Goal: Information Seeking & Learning: Check status

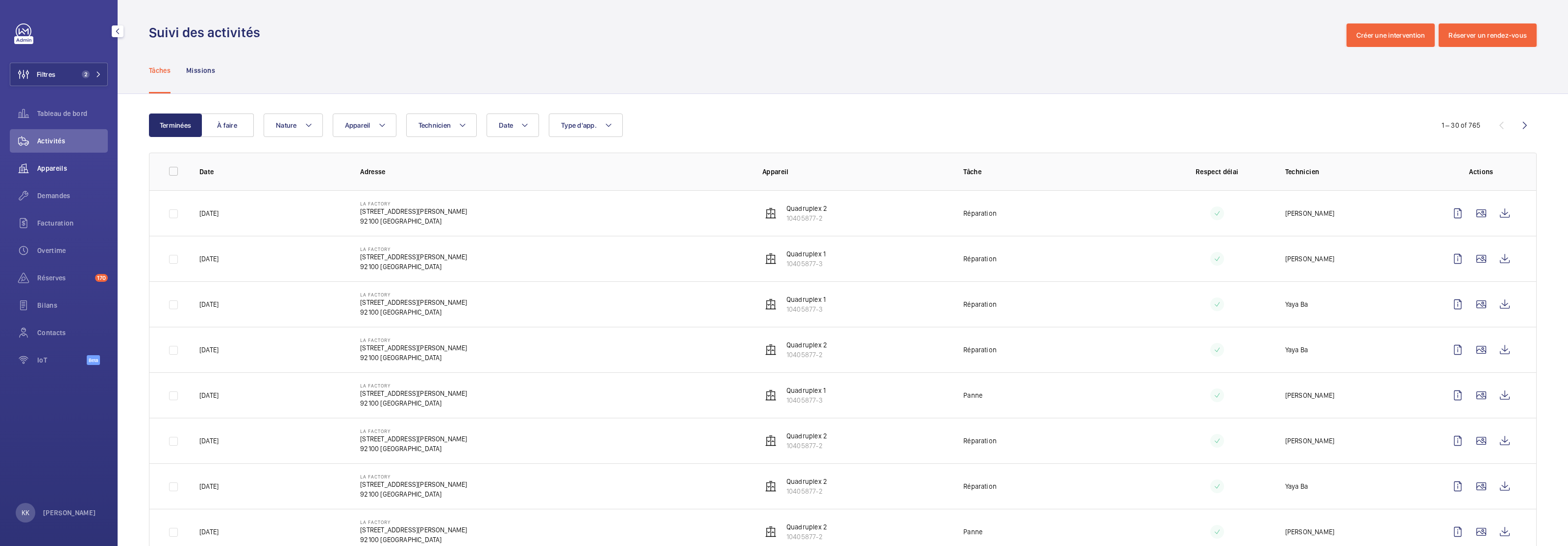
click at [78, 175] on div "Appareils" at bounding box center [59, 168] width 98 height 24
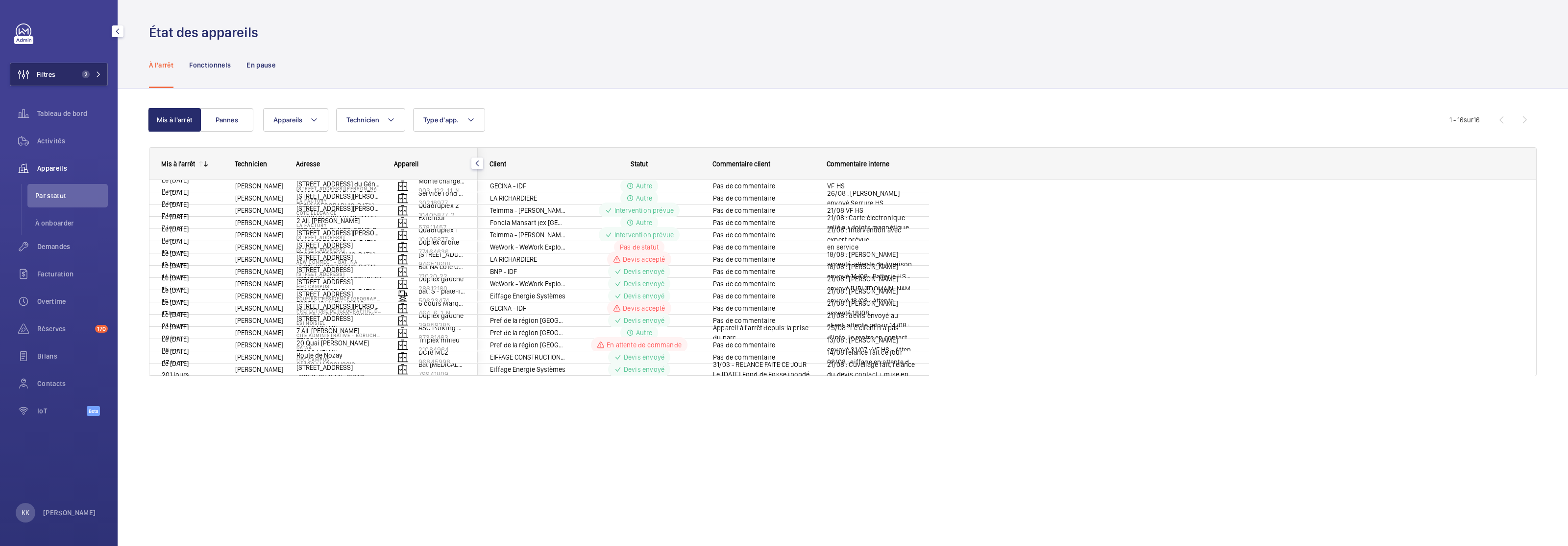
click at [73, 77] on button "Filtres 2" at bounding box center [59, 74] width 98 height 24
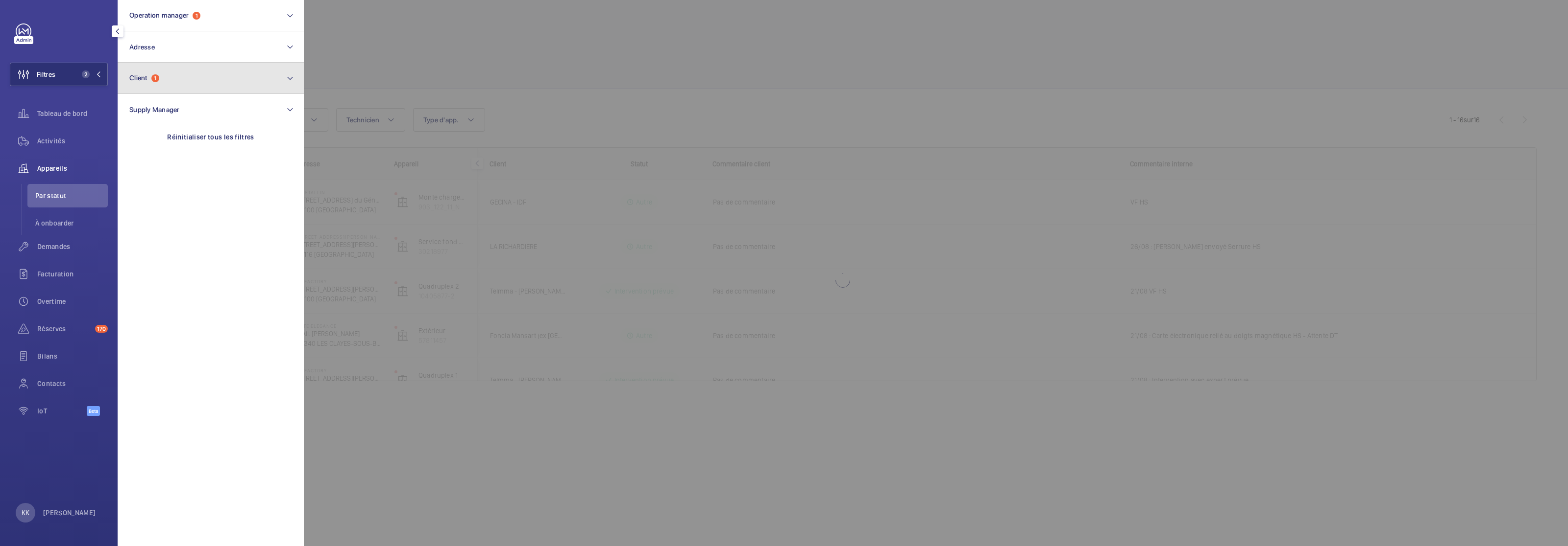
click at [185, 76] on button "Client 1" at bounding box center [211, 78] width 186 height 31
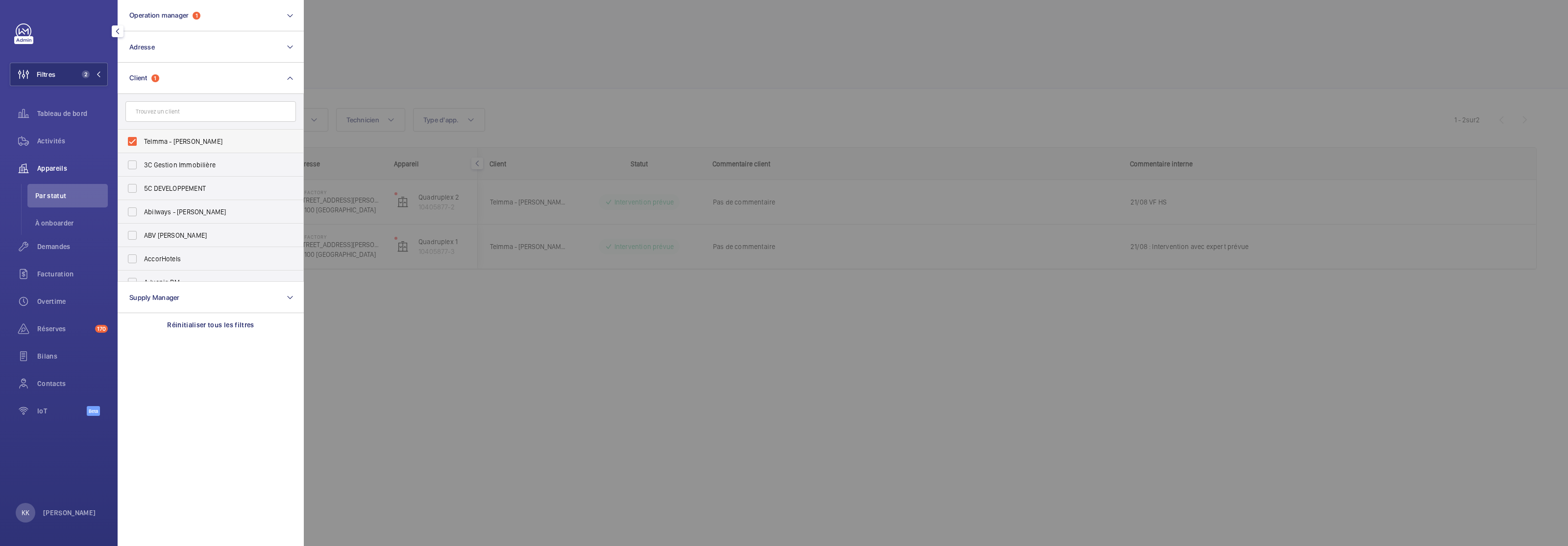
click at [169, 134] on label "Telmma - [PERSON_NAME]" at bounding box center [204, 142] width 171 height 24
click at [142, 134] on input "Telmma - [PERSON_NAME]" at bounding box center [132, 141] width 19 height 19
checkbox input "false"
click at [434, 41] on div at bounding box center [1088, 273] width 1568 height 546
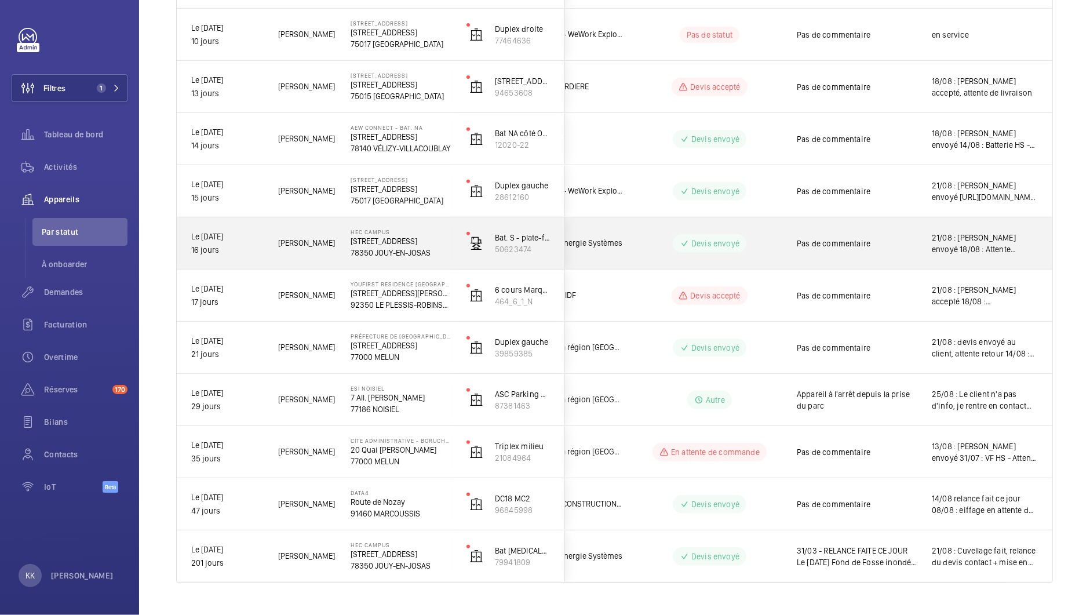
scroll to position [487, 0]
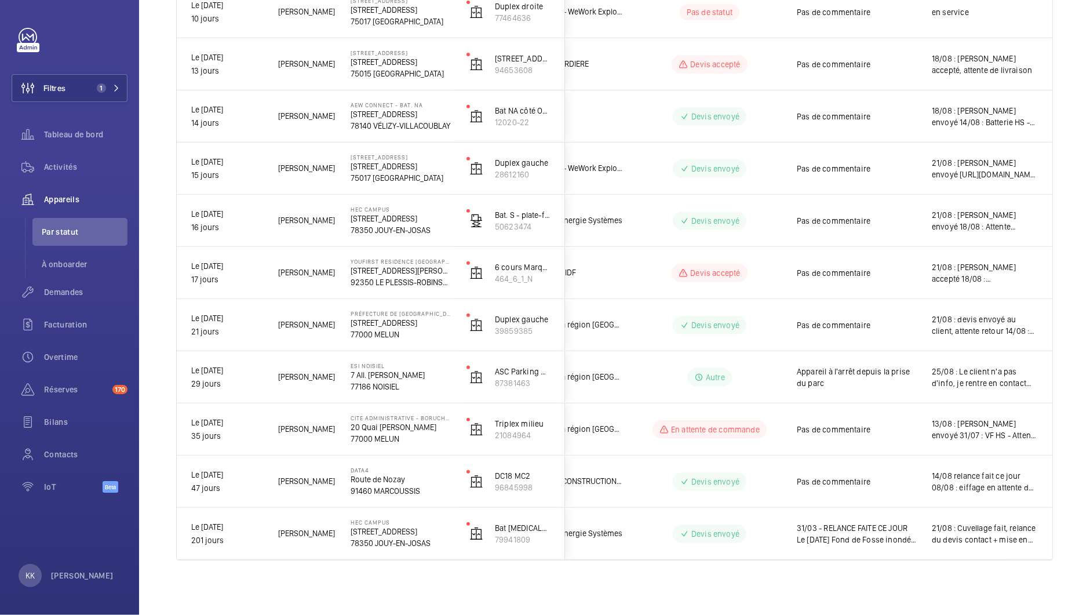
click at [353, 276] on p "92350 LE PLESSIS-ROBINSON" at bounding box center [400, 282] width 101 height 12
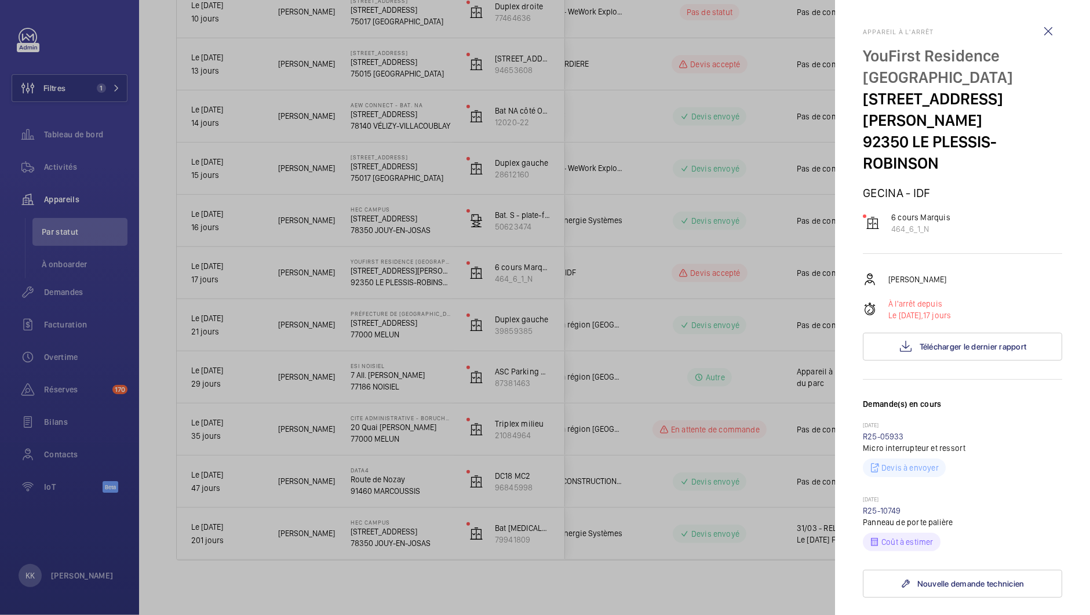
click at [330, 236] on div at bounding box center [545, 307] width 1090 height 615
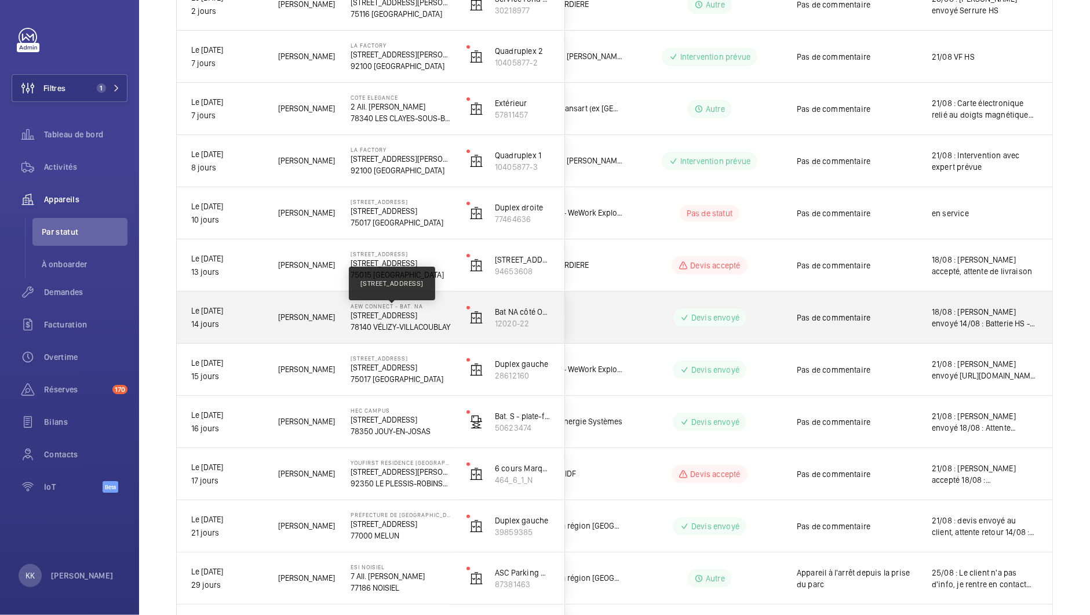
scroll to position [389, 0]
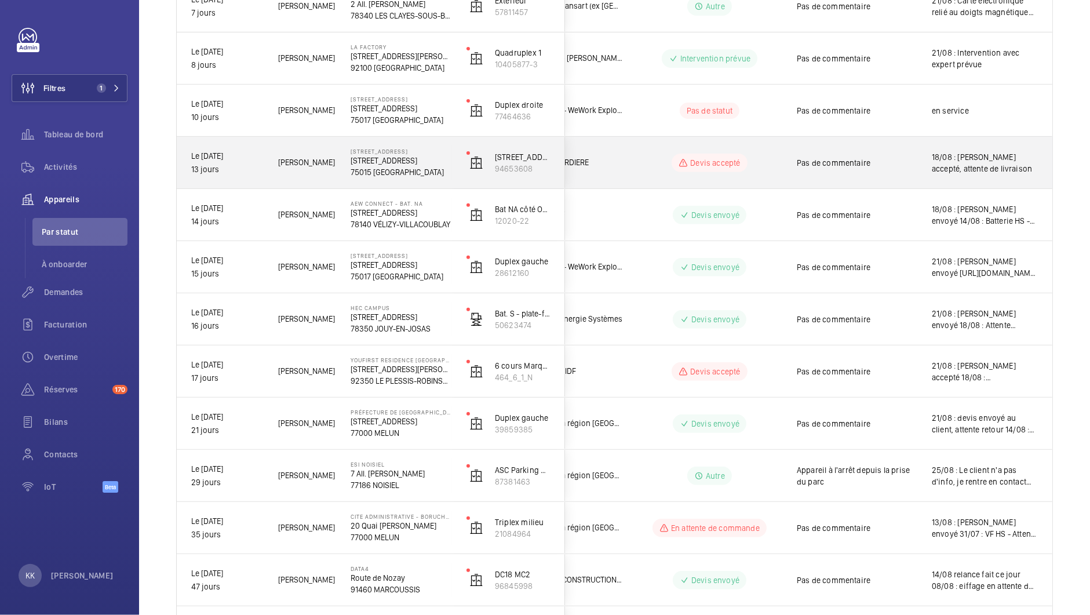
click at [436, 169] on p "75015 [GEOGRAPHIC_DATA]" at bounding box center [400, 172] width 101 height 12
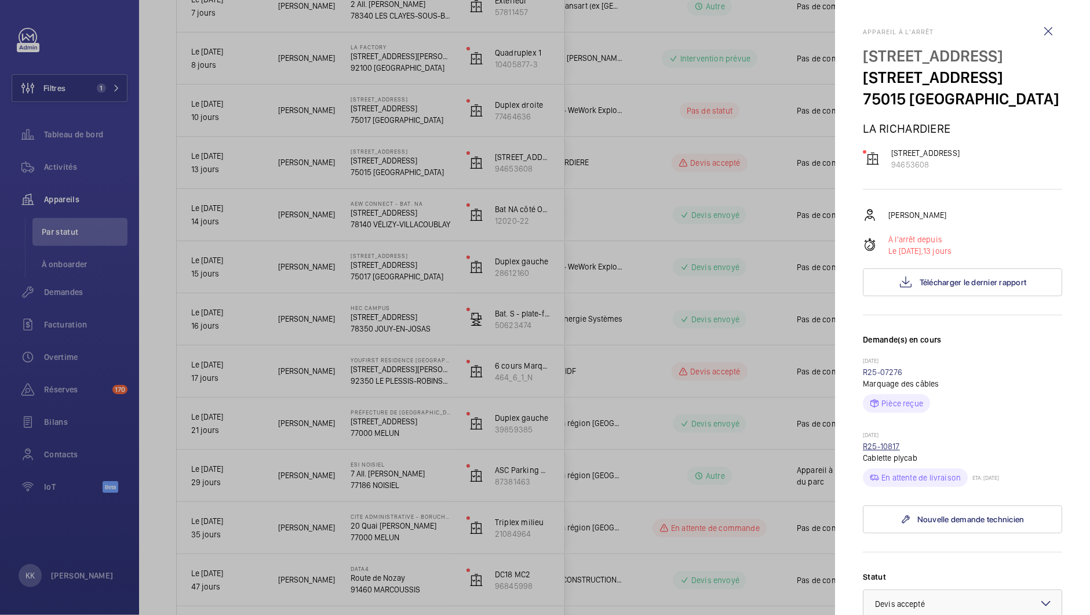
click at [874, 451] on link "R25-10817" at bounding box center [881, 445] width 37 height 9
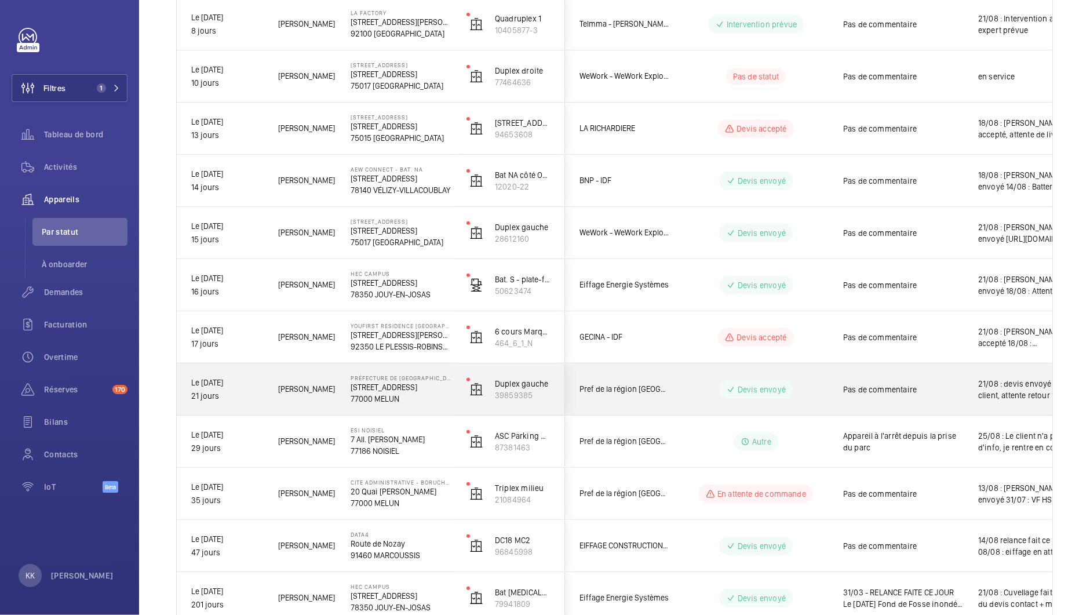
scroll to position [422, 0]
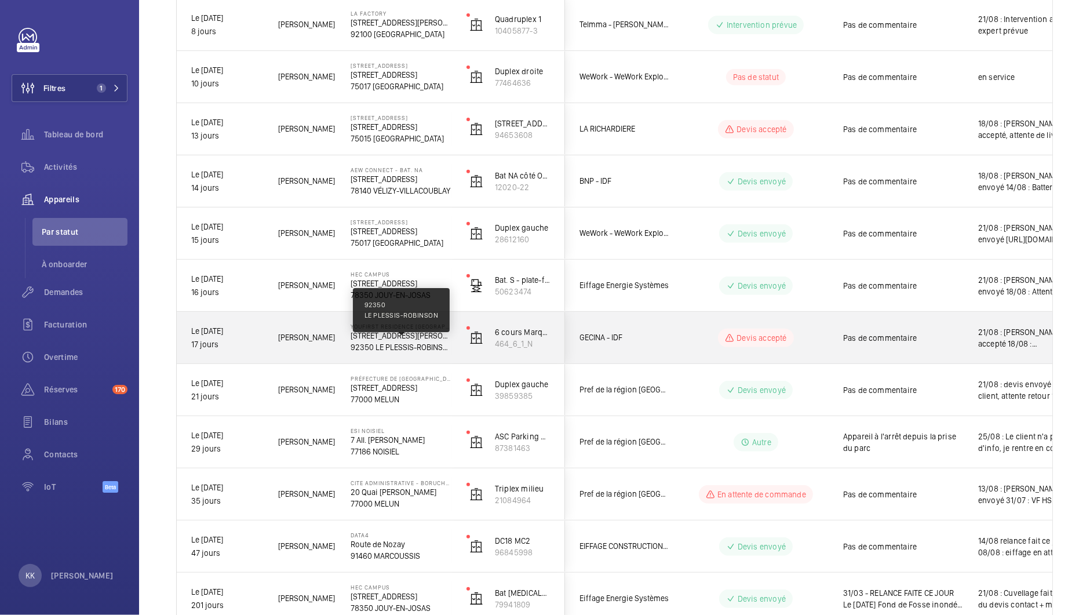
click at [360, 341] on p "92350 LE PLESSIS-ROBINSON" at bounding box center [400, 347] width 101 height 12
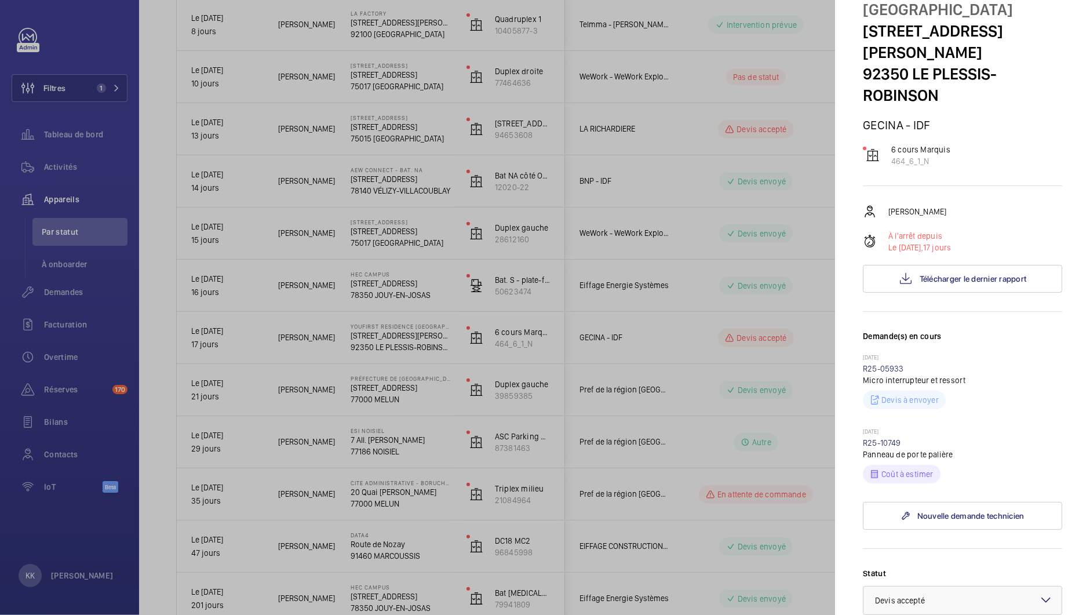
scroll to position [77, 0]
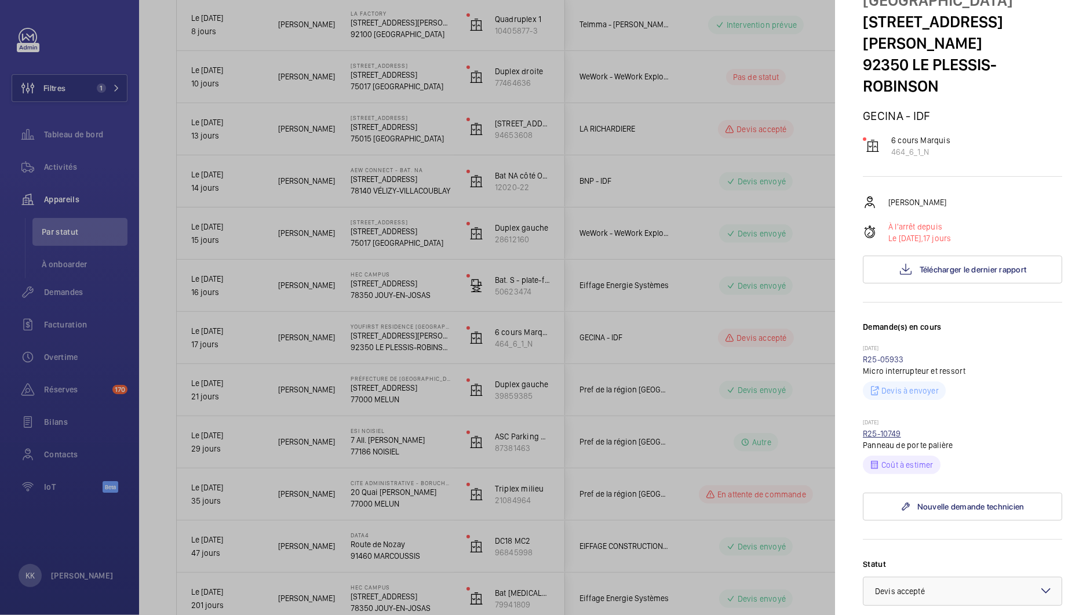
click at [882, 429] on link "R25-10749" at bounding box center [882, 433] width 38 height 9
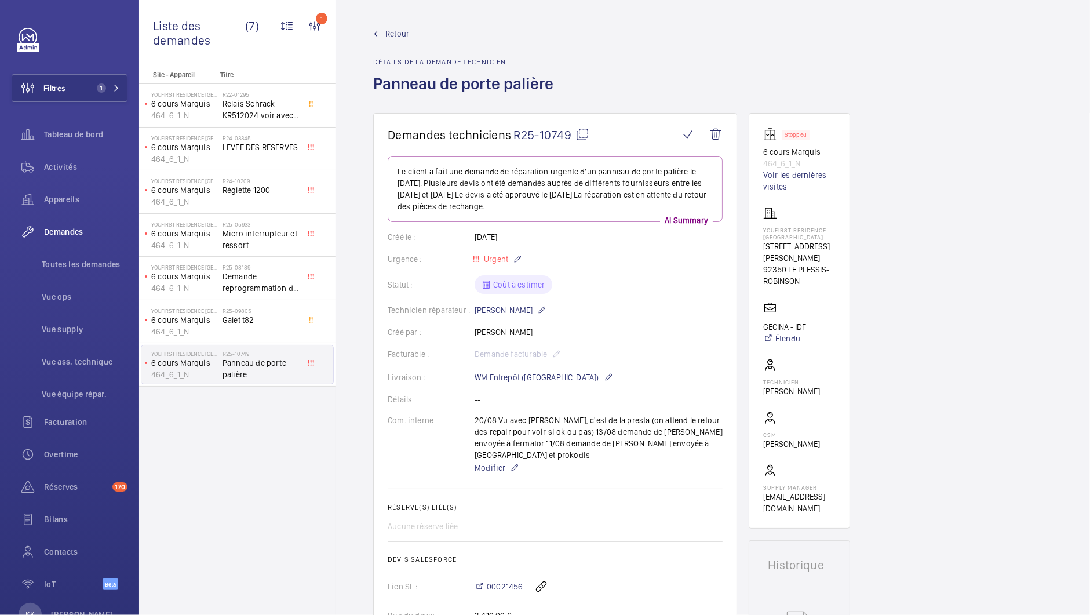
click at [398, 25] on wm-front-admin-header "Retour Détails de la demande technicien Panneau de porte palière" at bounding box center [713, 56] width 754 height 113
click at [394, 38] on span "Retour" at bounding box center [397, 34] width 24 height 12
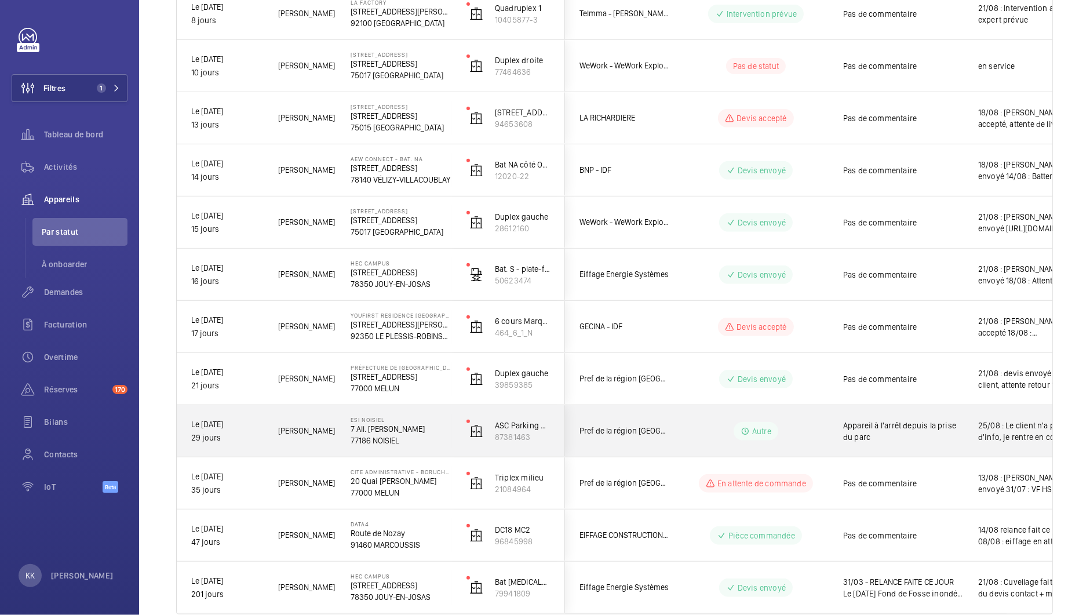
scroll to position [487, 0]
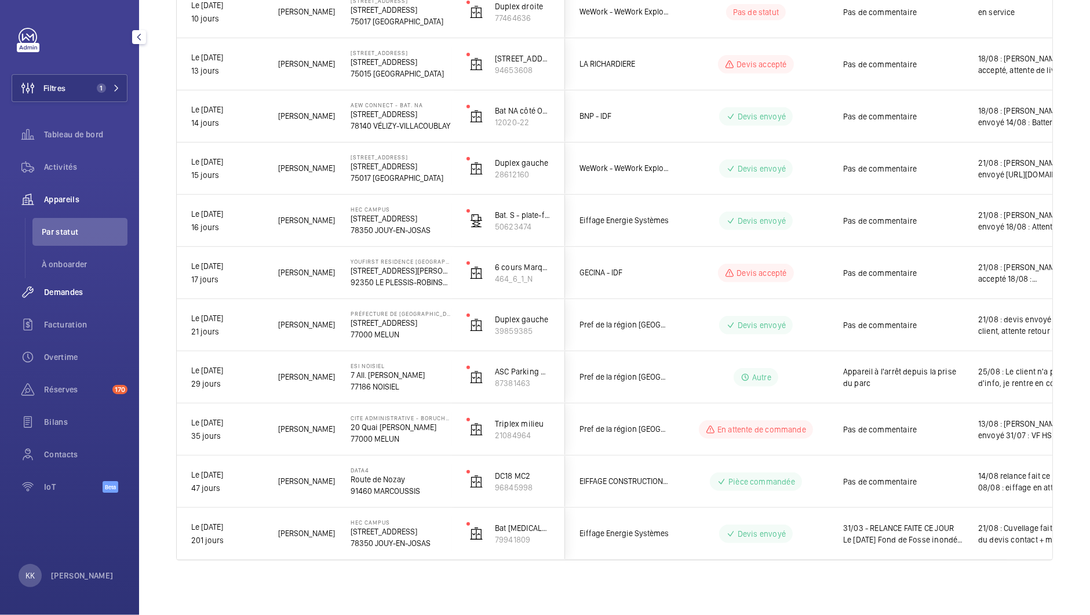
click at [69, 295] on span "Demandes" at bounding box center [85, 292] width 83 height 12
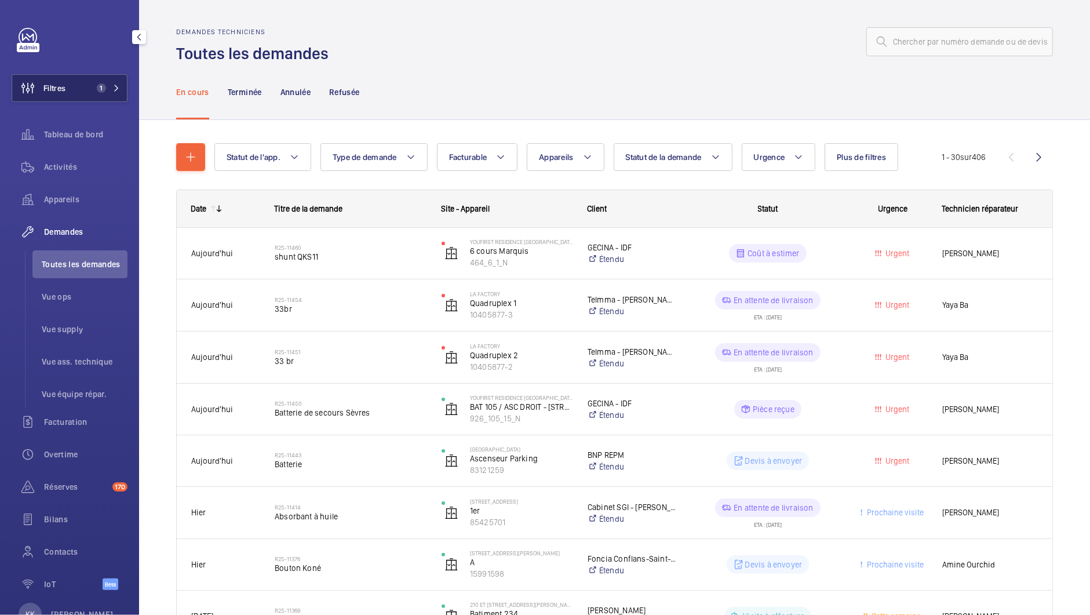
click at [67, 89] on button "Filtres 1" at bounding box center [70, 88] width 116 height 28
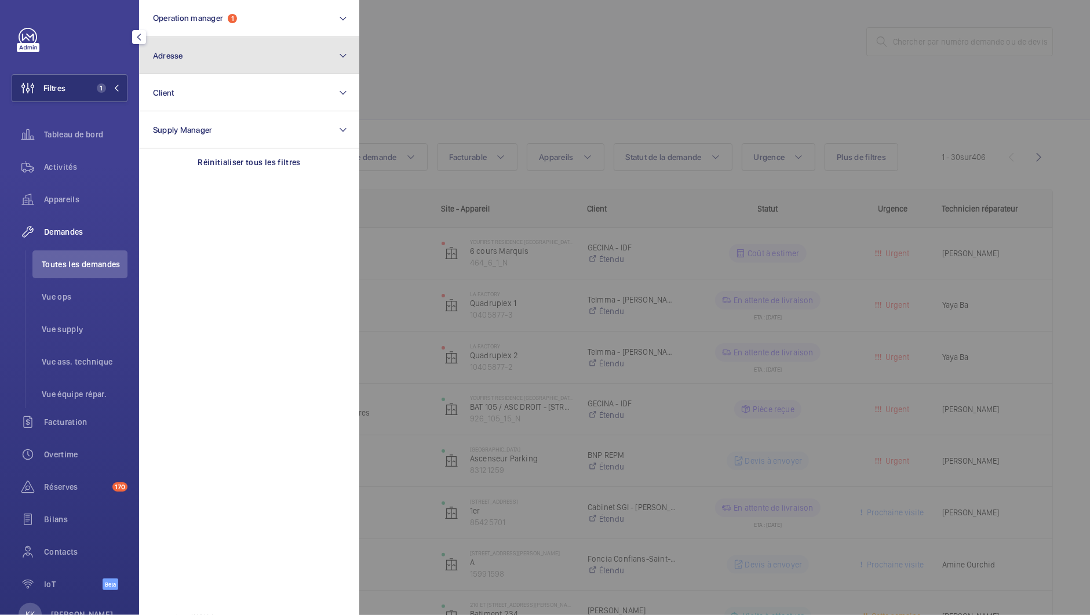
click at [228, 46] on button "Adresse" at bounding box center [249, 55] width 220 height 37
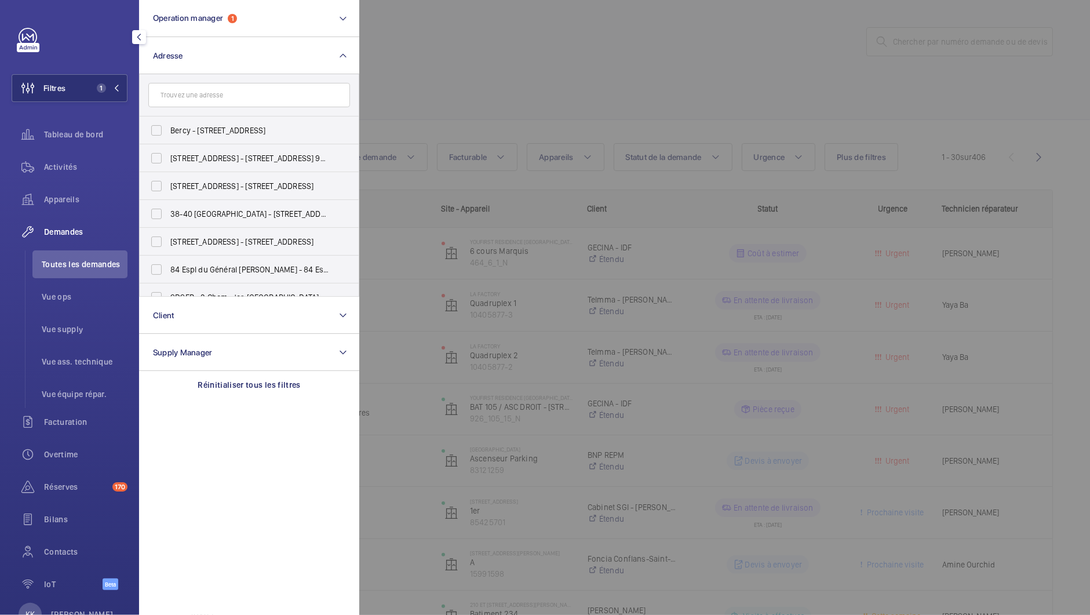
click at [224, 94] on input "text" at bounding box center [249, 95] width 202 height 24
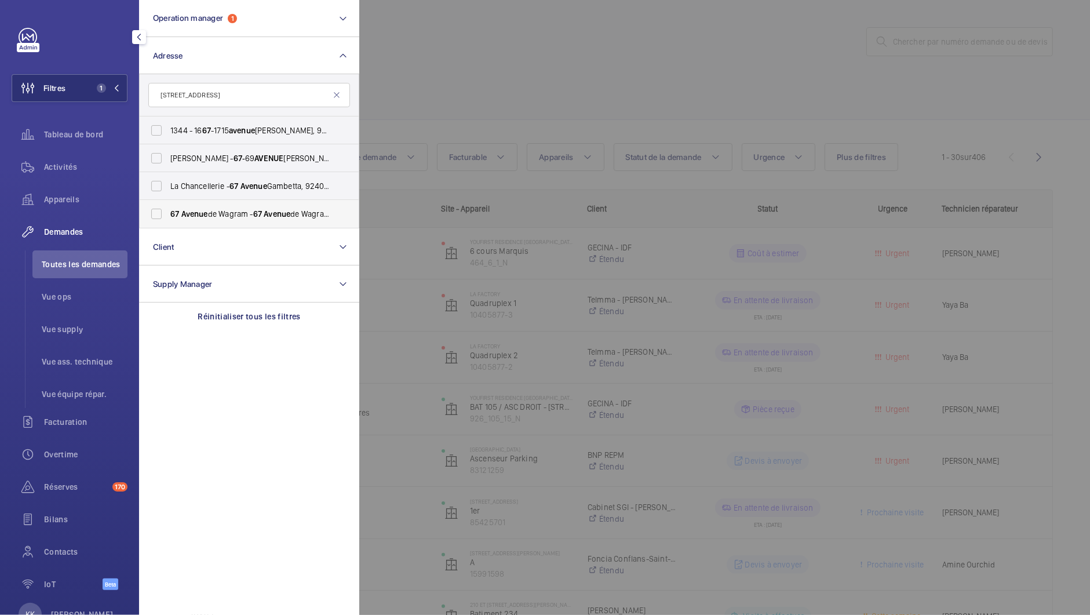
type input "[STREET_ADDRESS]"
click at [206, 212] on span "Avenue" at bounding box center [194, 213] width 27 height 9
click at [168, 212] on input "[STREET_ADDRESS][GEOGRAPHIC_DATA][STREET_ADDRESS]" at bounding box center [156, 213] width 23 height 23
checkbox input "true"
click at [489, 93] on div at bounding box center [904, 307] width 1090 height 615
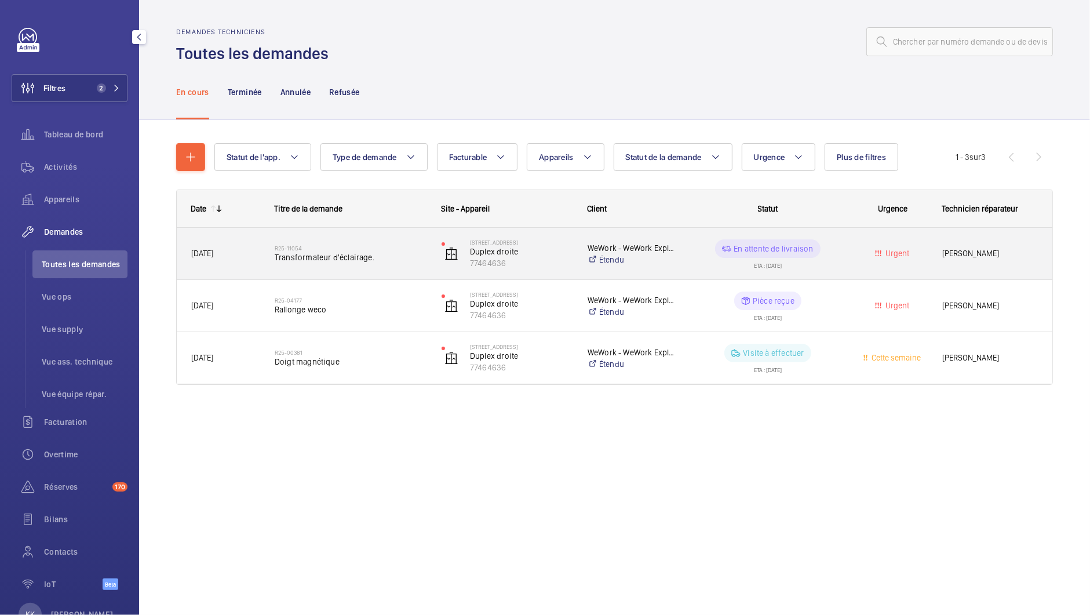
click at [379, 254] on span "Transformateur d'éclairage." at bounding box center [351, 257] width 152 height 12
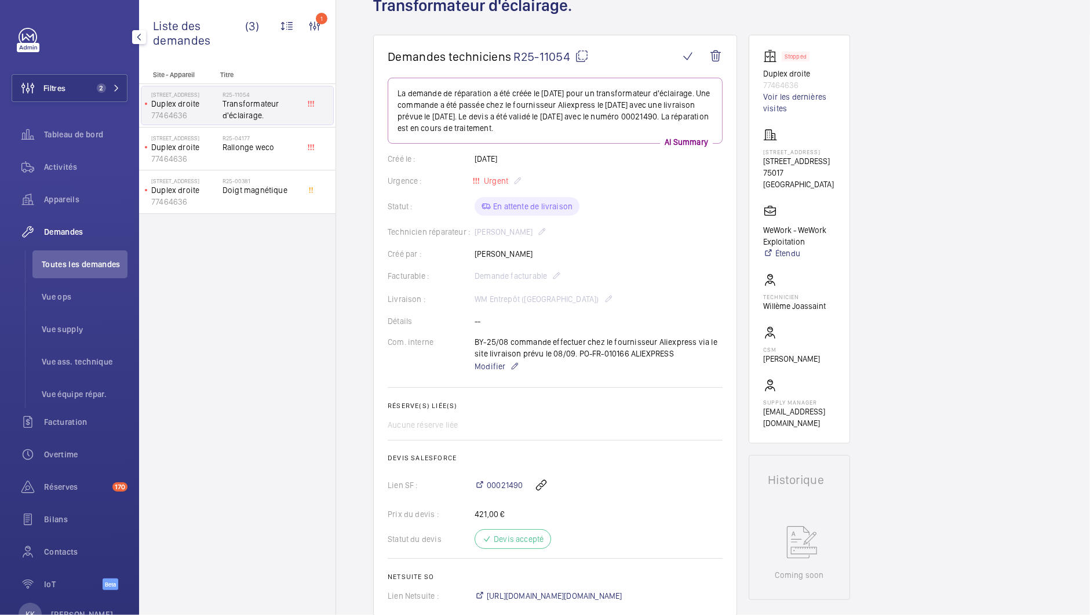
scroll to position [12, 0]
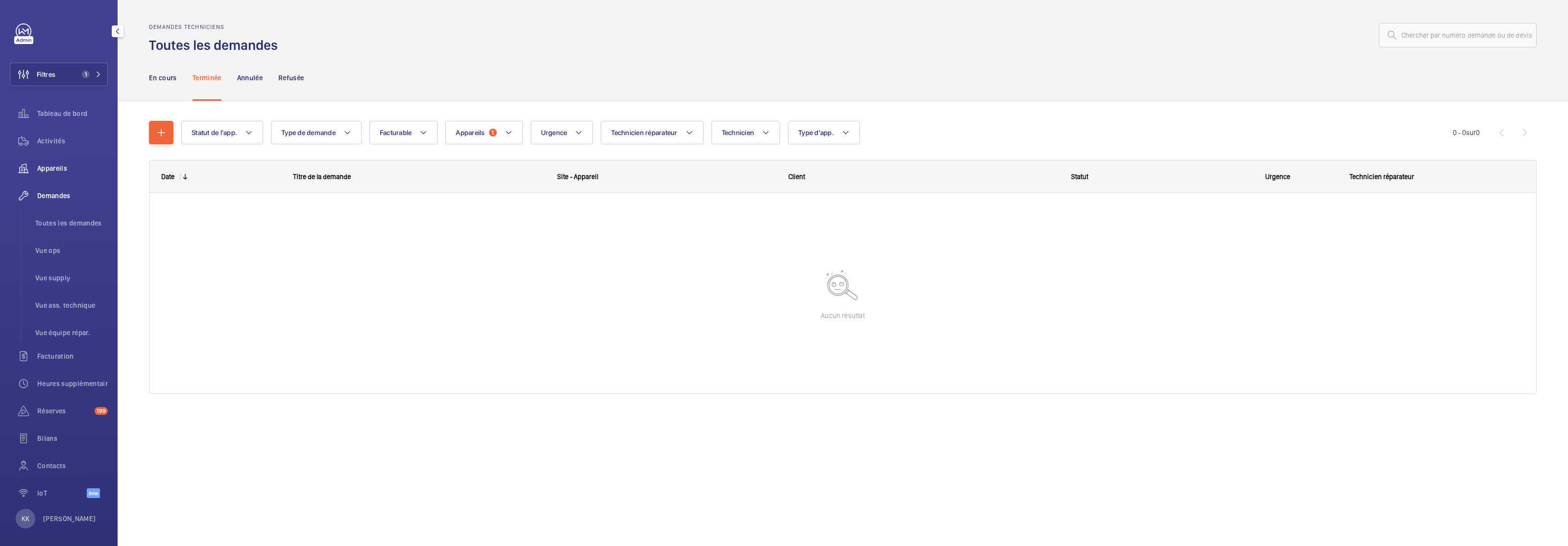
click at [47, 172] on span "Appareils" at bounding box center [72, 168] width 70 height 10
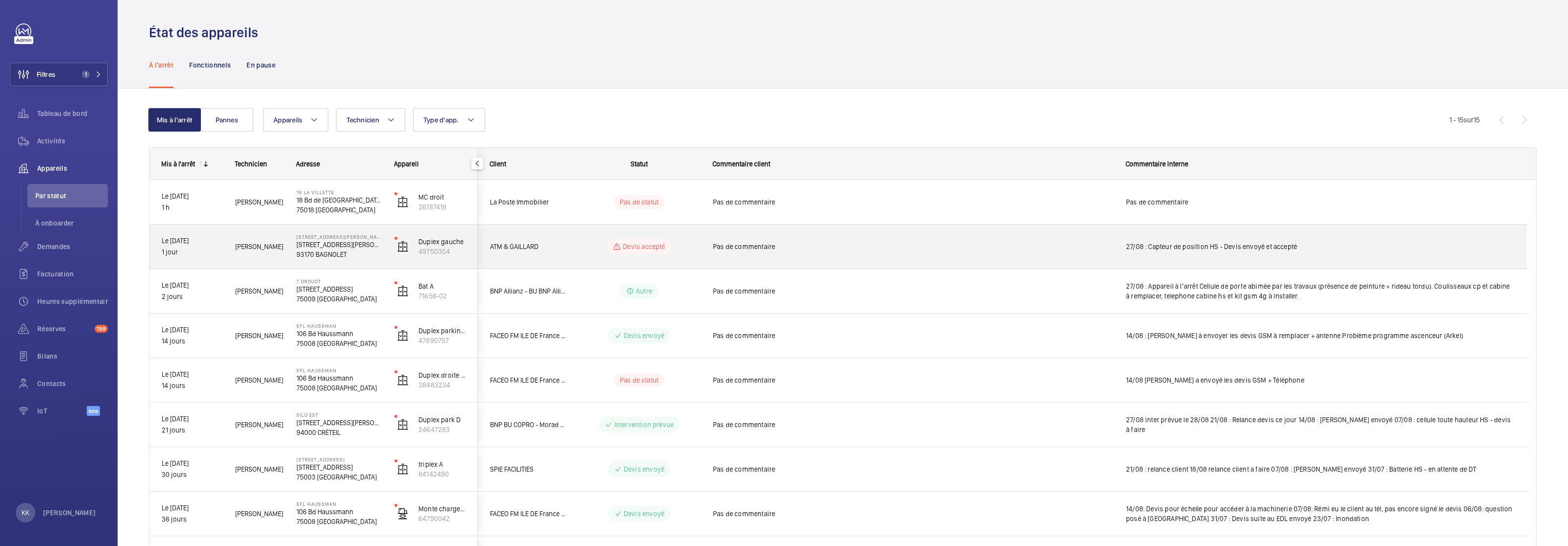
scroll to position [60, 0]
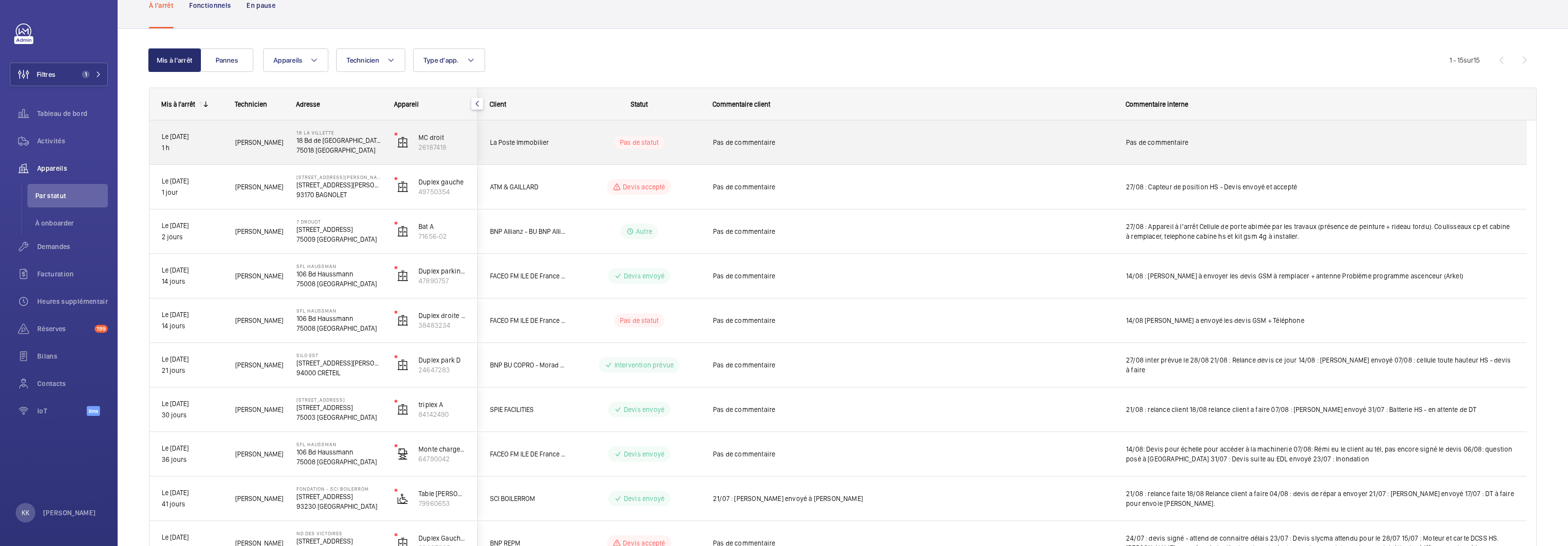
click at [338, 149] on p "75018 PARIS" at bounding box center [338, 150] width 85 height 10
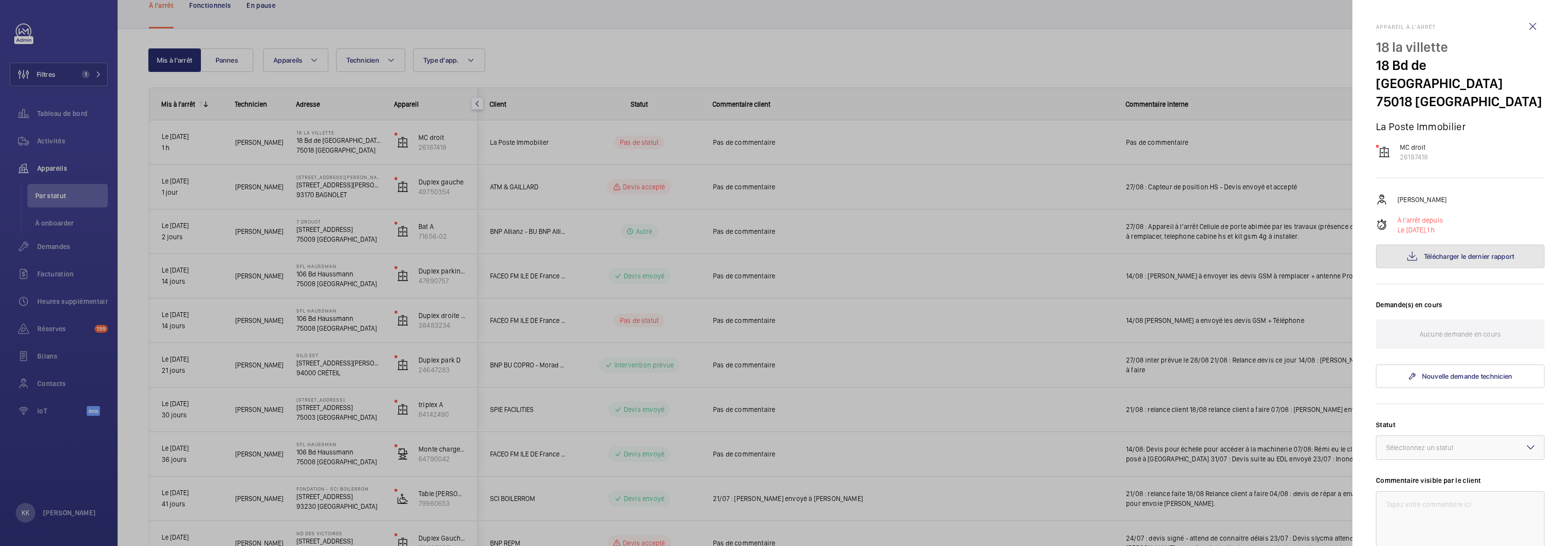
click at [1456, 253] on span "Télécharger le dernier rapport" at bounding box center [1468, 256] width 90 height 8
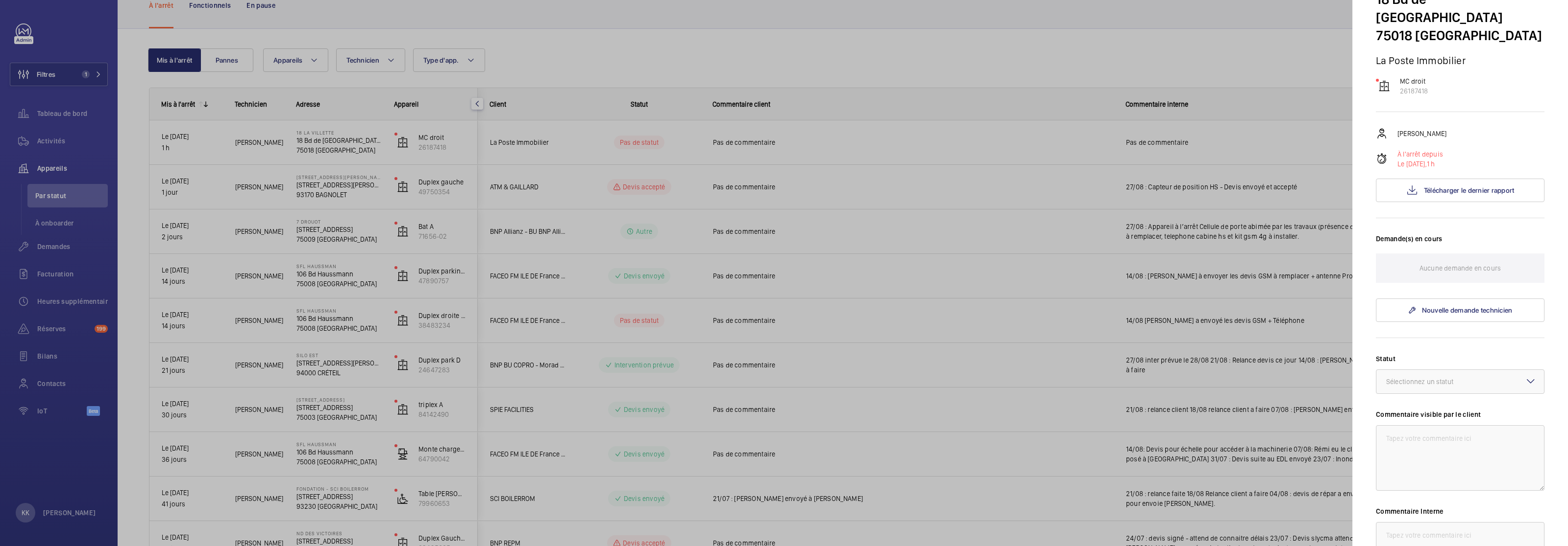
scroll to position [184, 0]
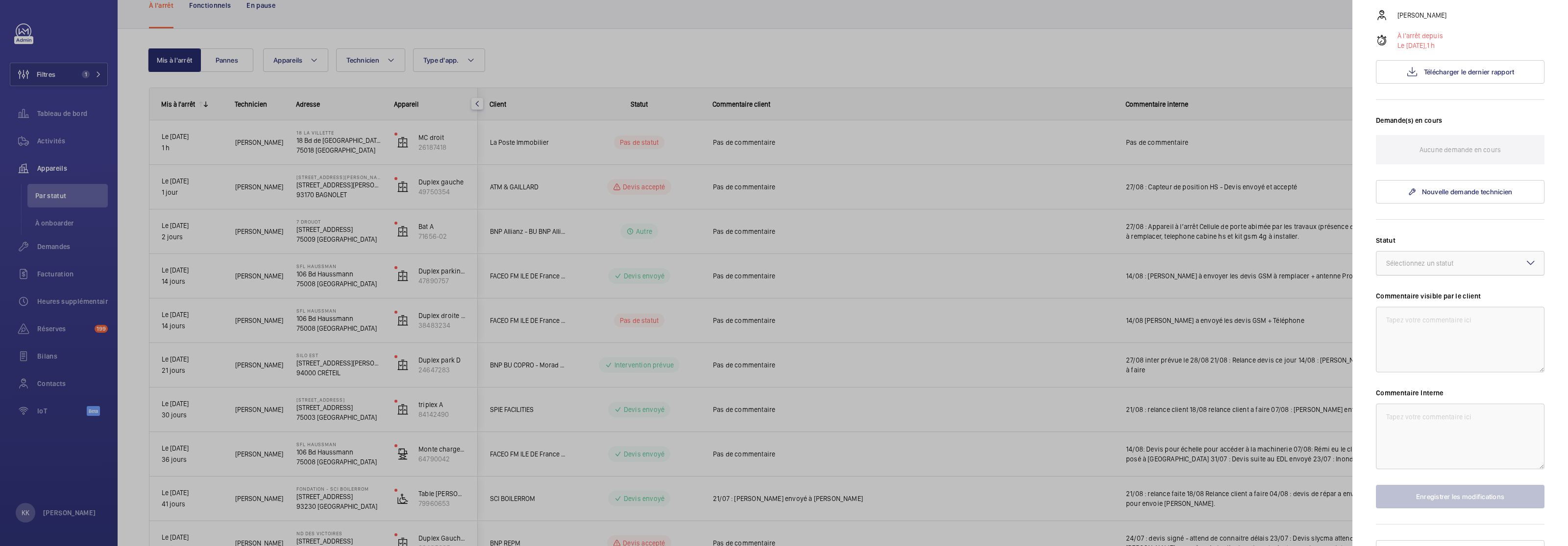
click at [1403, 252] on div at bounding box center [1460, 264] width 167 height 24
click at [1413, 373] on span "Autre" at bounding box center [1460, 378] width 148 height 10
click at [1435, 439] on textarea at bounding box center [1460, 437] width 168 height 66
type textarea "28/08 : demande d'expert faite - appareil coupe en pleine course"
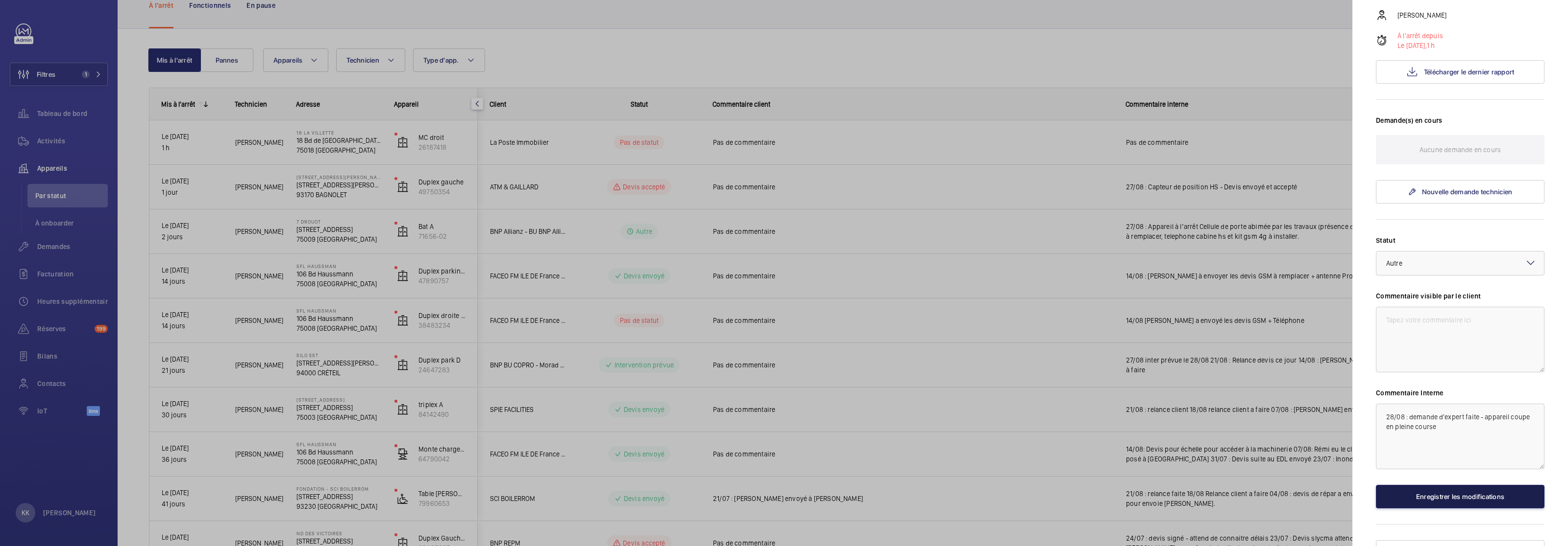
click at [1488, 485] on button "Enregistrer les modifications" at bounding box center [1460, 497] width 168 height 24
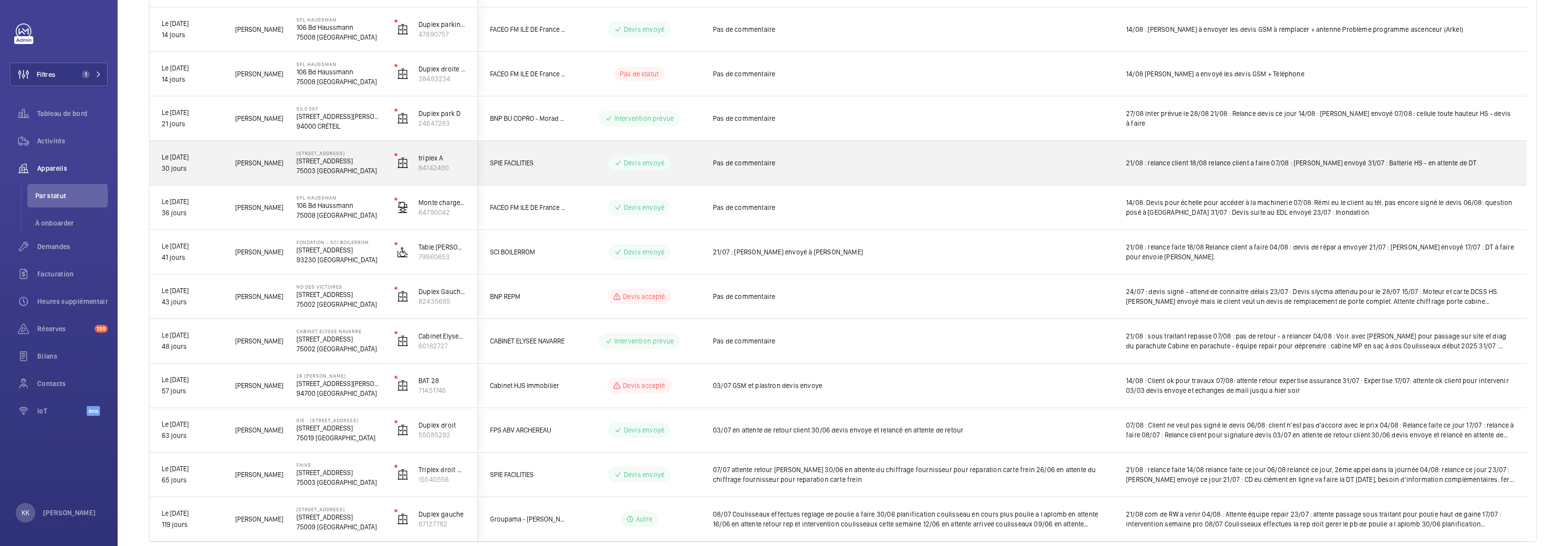
scroll to position [349, 0]
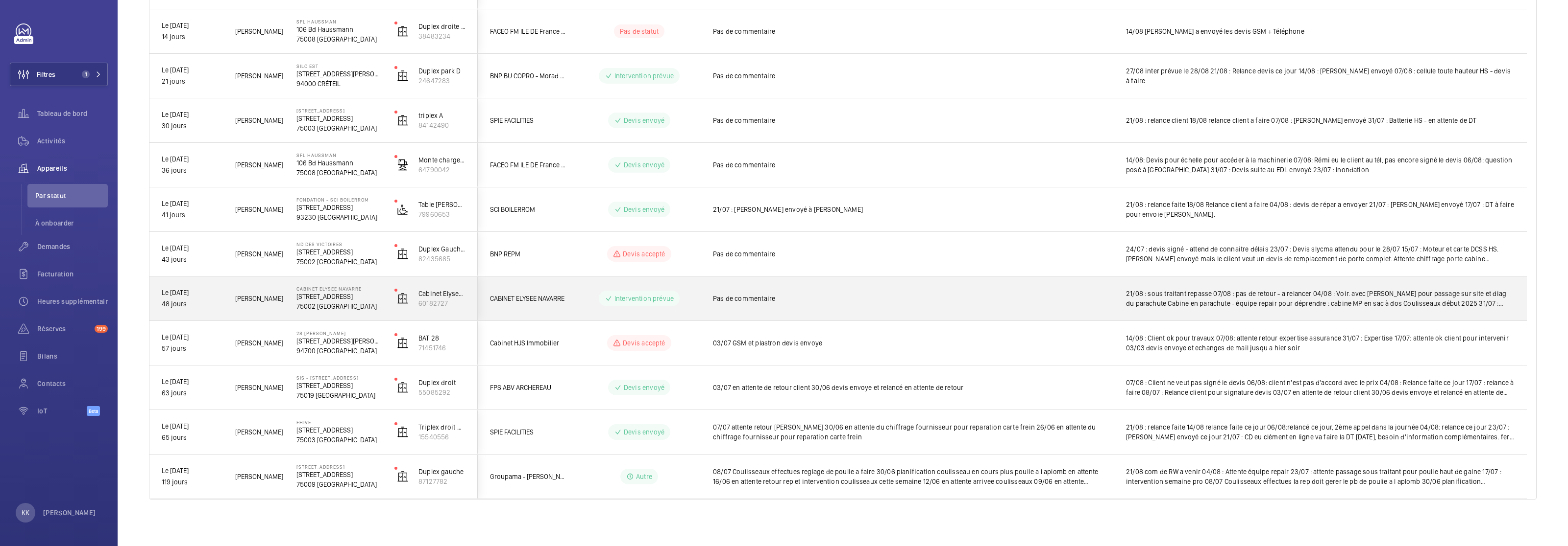
click at [339, 287] on p "CABINET ELYSEE NAVARRE" at bounding box center [338, 288] width 85 height 6
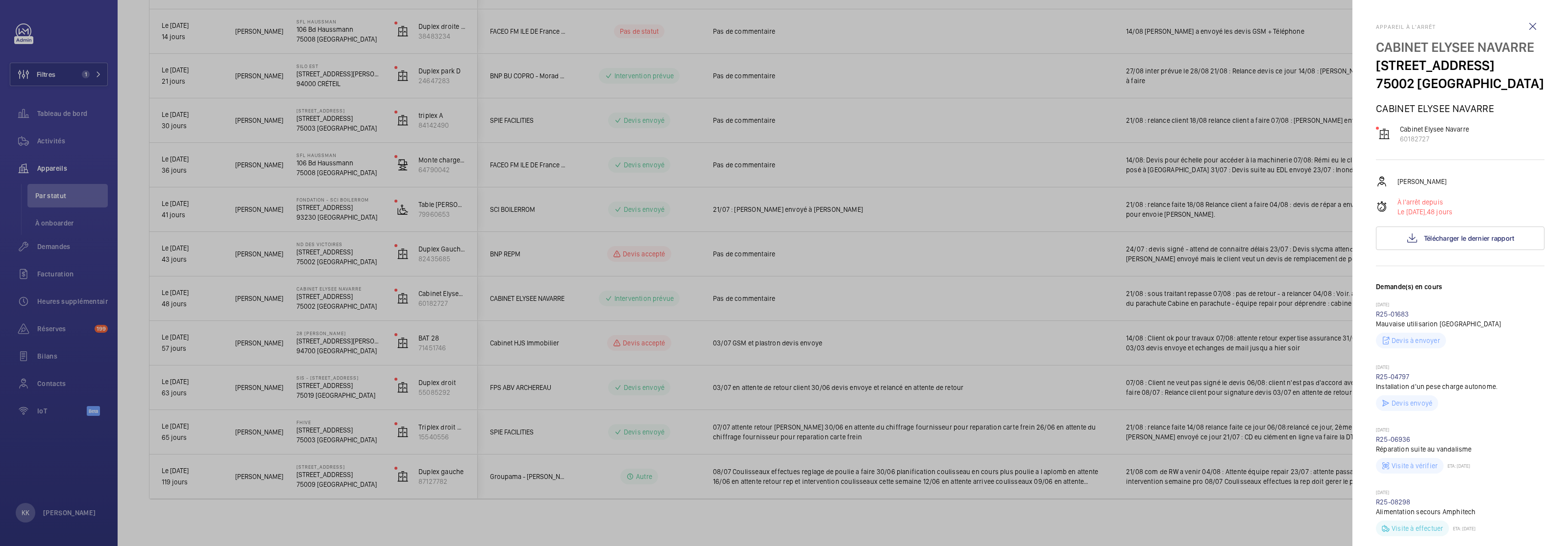
click at [1436, 250] on div "Appareil à l'arrêt CABINET ELYSEE NAVARRE 26 Rue du Caire 75002 PARIS CABINET E…" at bounding box center [1460, 543] width 168 height 1038
click at [1438, 240] on span "Télécharger le dernier rapport" at bounding box center [1468, 238] width 90 height 8
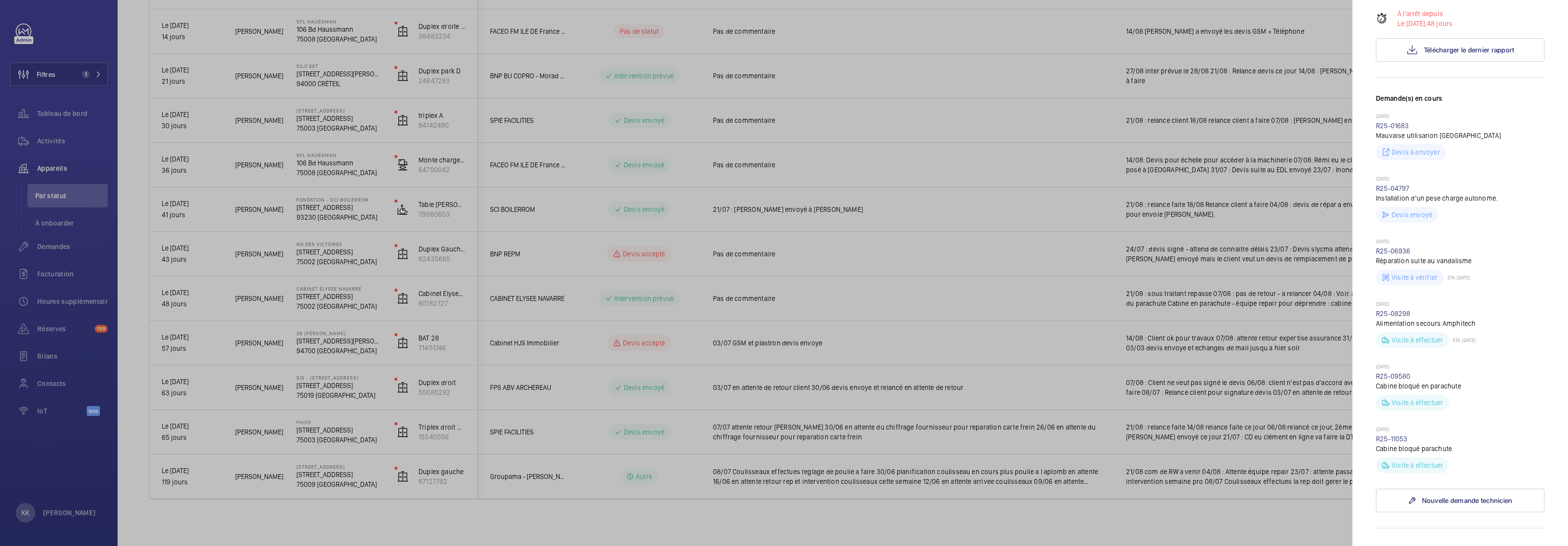
scroll to position [325, 0]
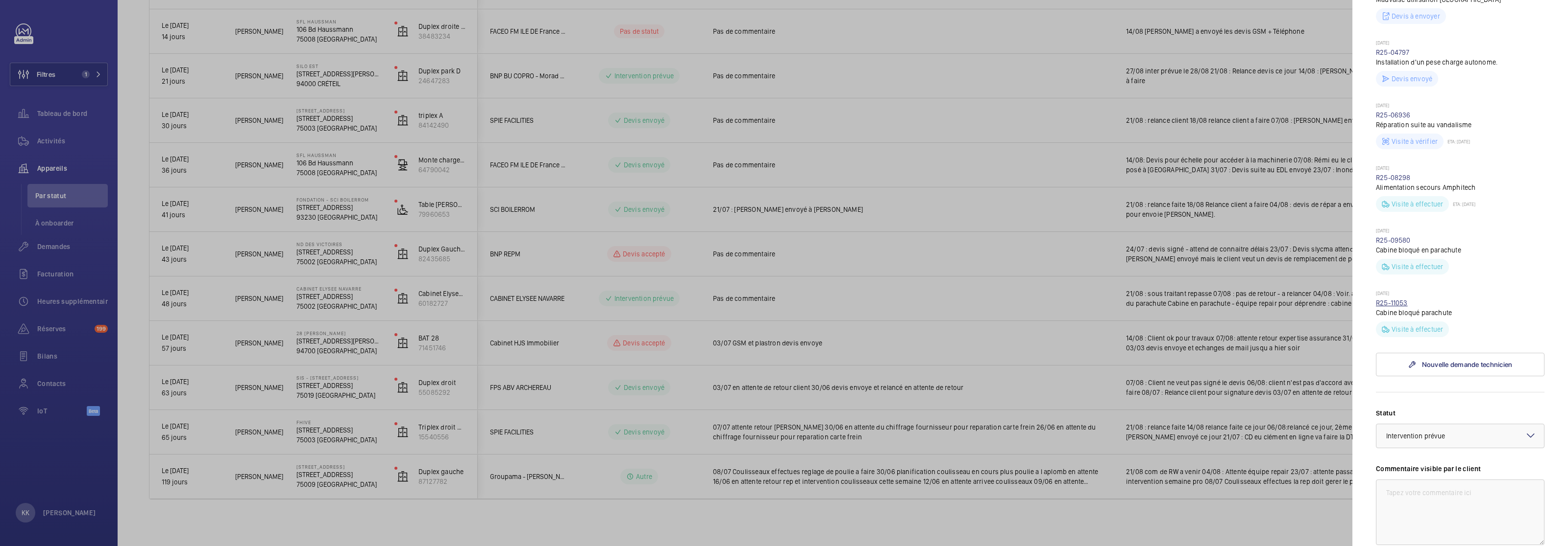
click at [1392, 304] on link "R25-11053" at bounding box center [1392, 303] width 32 height 8
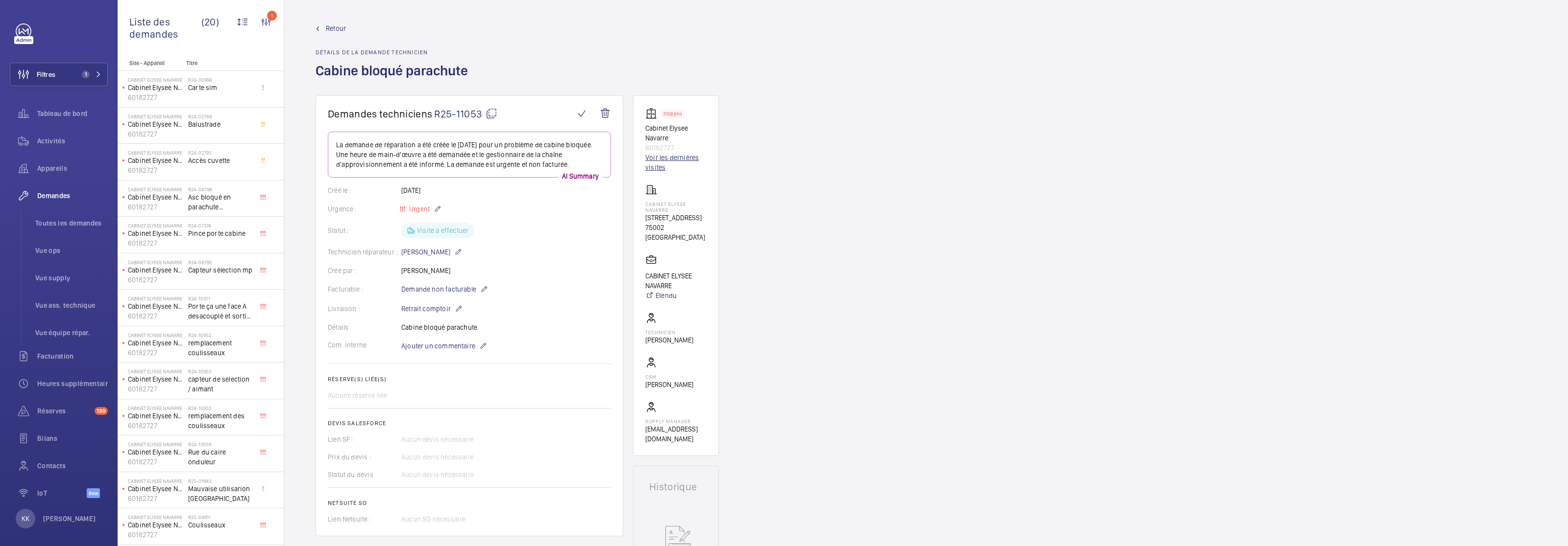
click at [650, 167] on link "Voir les dernières visites" at bounding box center [676, 162] width 61 height 19
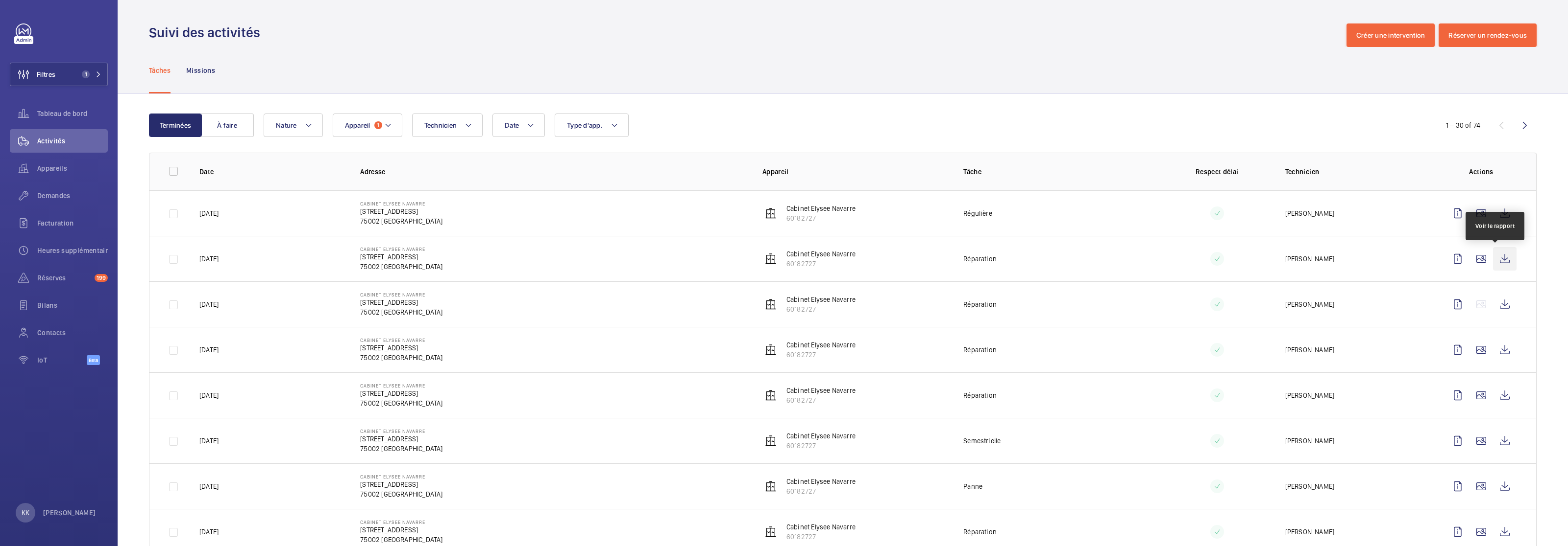
click at [1494, 254] on wm-front-icon-button at bounding box center [1505, 259] width 24 height 24
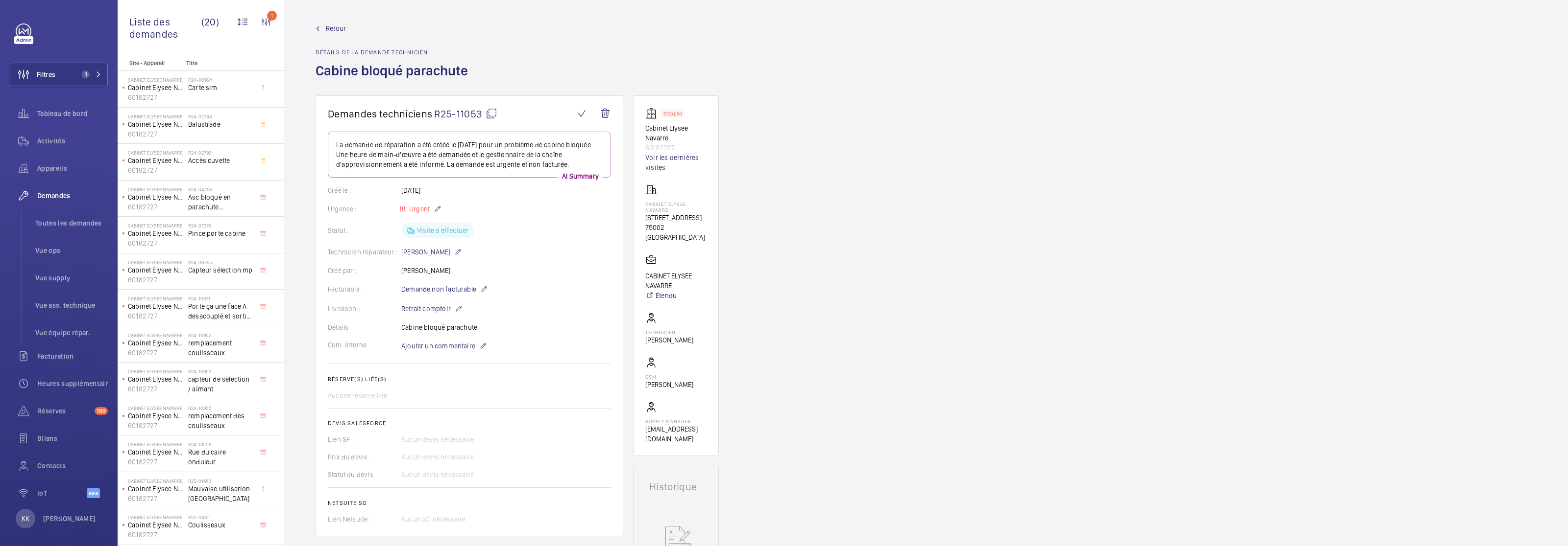
click at [321, 28] on link "Retour" at bounding box center [394, 29] width 158 height 10
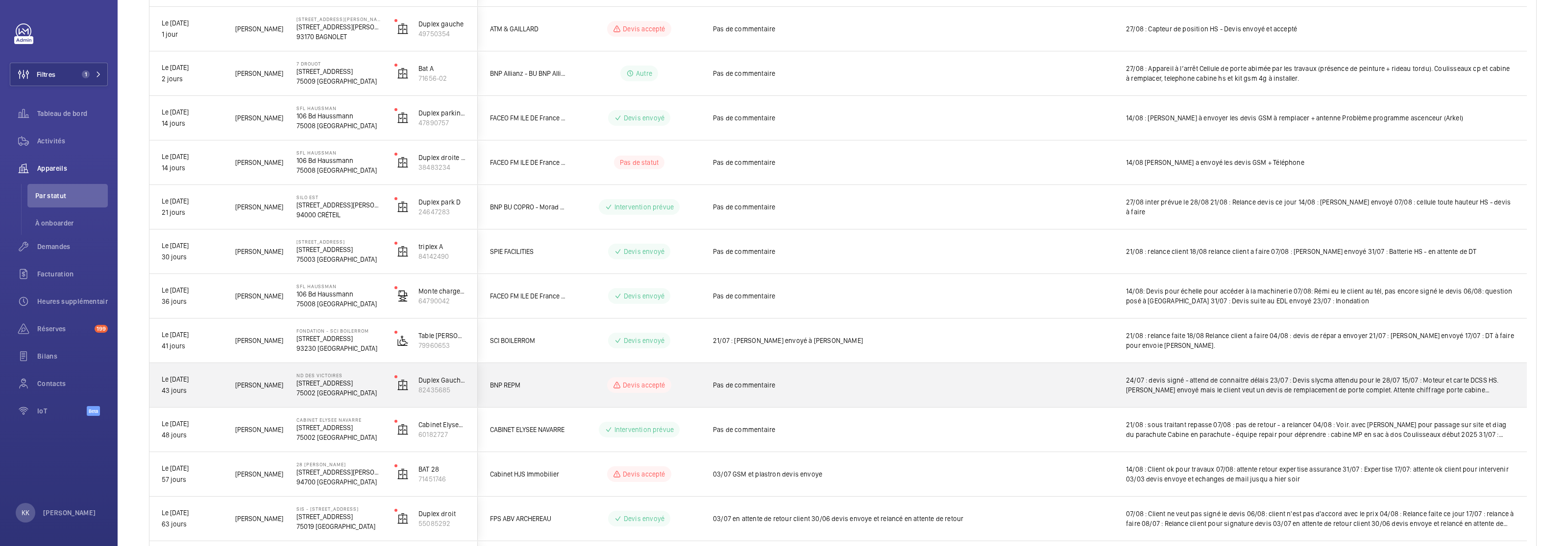
scroll to position [349, 0]
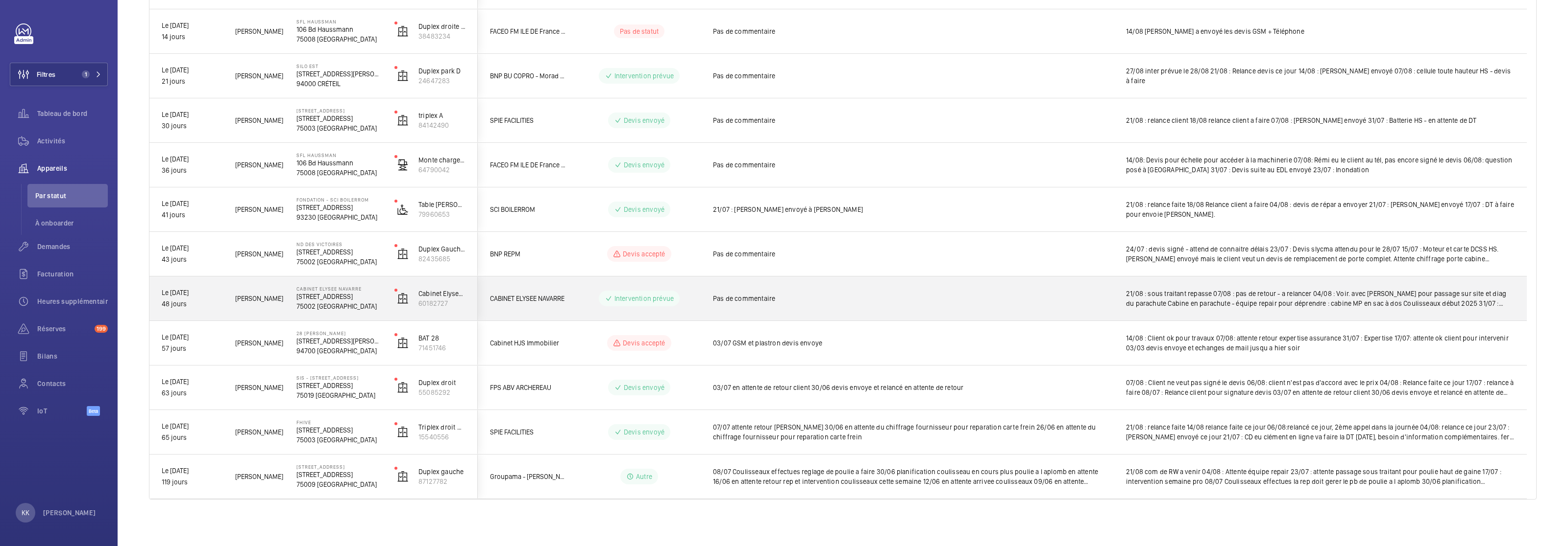
click at [317, 285] on div "CABINET ELYSEE NAVARRE 26 Rue du Caire 75002 PARIS" at bounding box center [333, 298] width 97 height 44
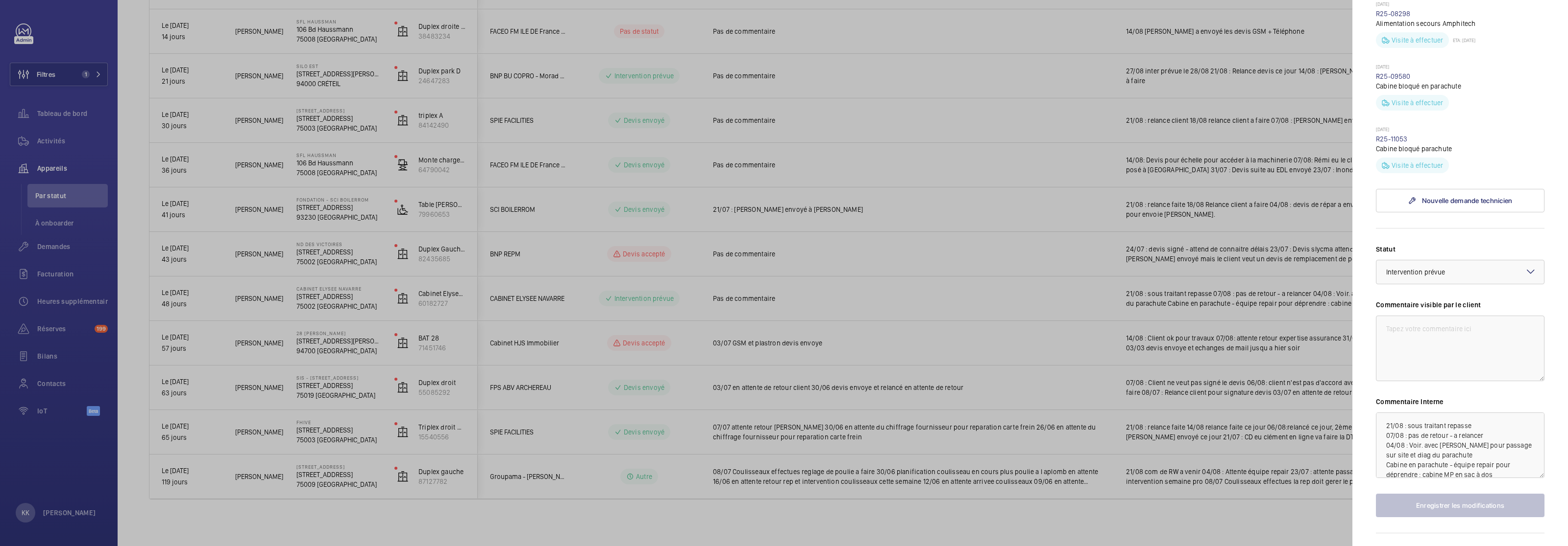
scroll to position [496, 0]
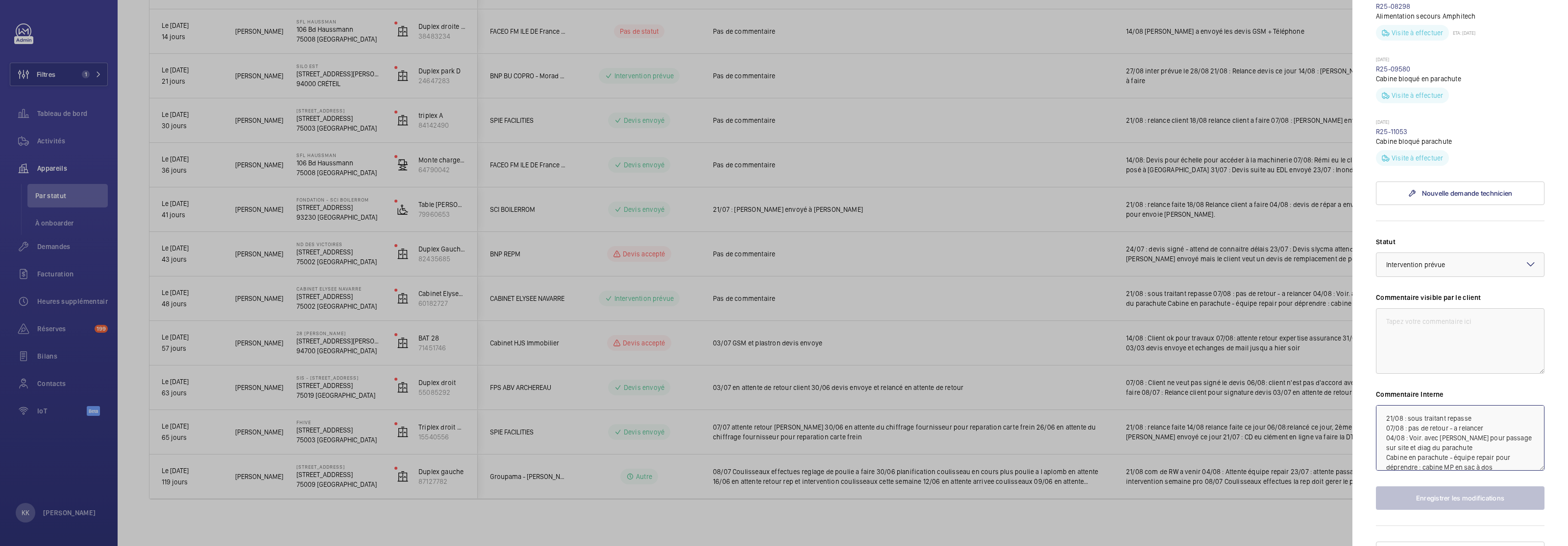
click at [1383, 417] on textarea "21/08 : sous traitant repasse 07/08 : pas de retour - a relancer 04/08 : Voir. …" at bounding box center [1460, 439] width 168 height 66
click at [1206, 359] on div at bounding box center [784, 273] width 1568 height 546
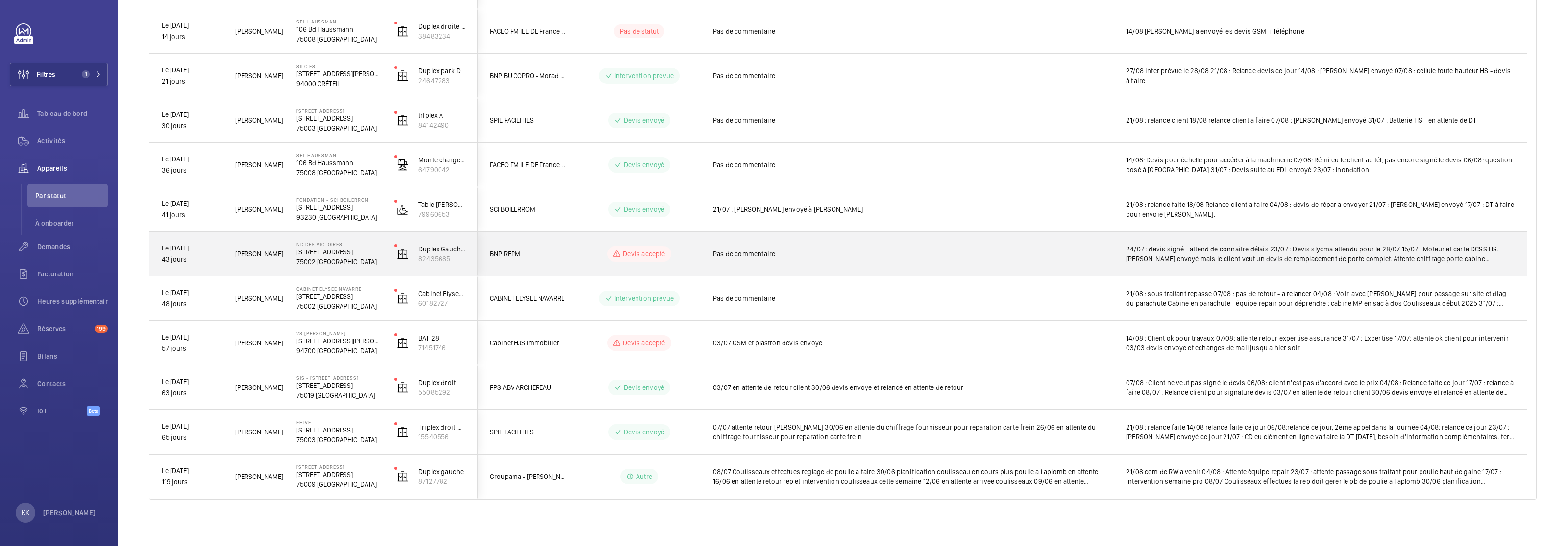
scroll to position [0, 0]
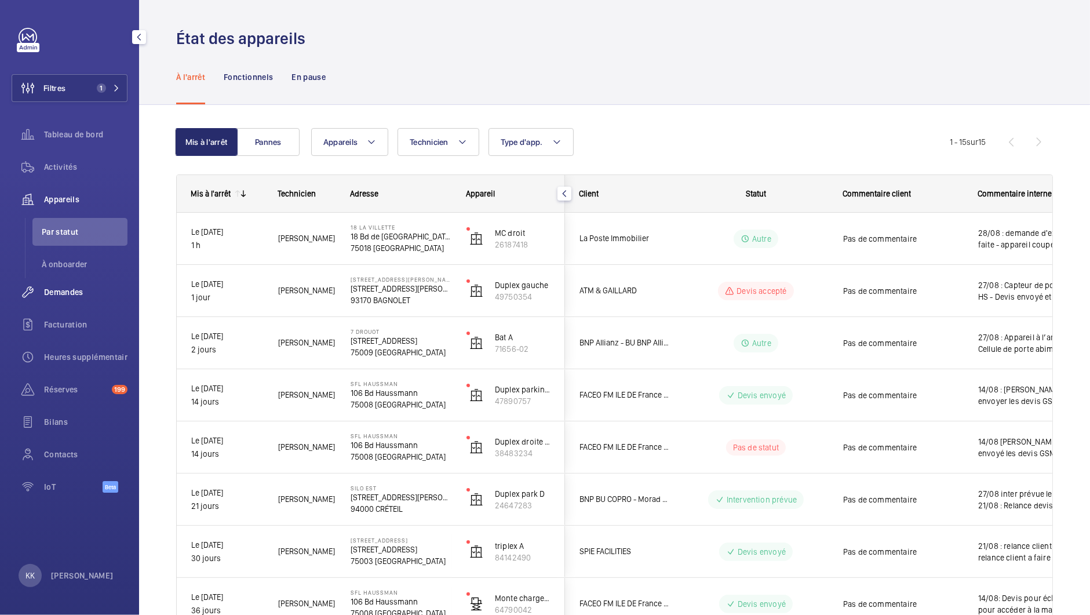
click at [71, 292] on span "Demandes" at bounding box center [85, 292] width 83 height 12
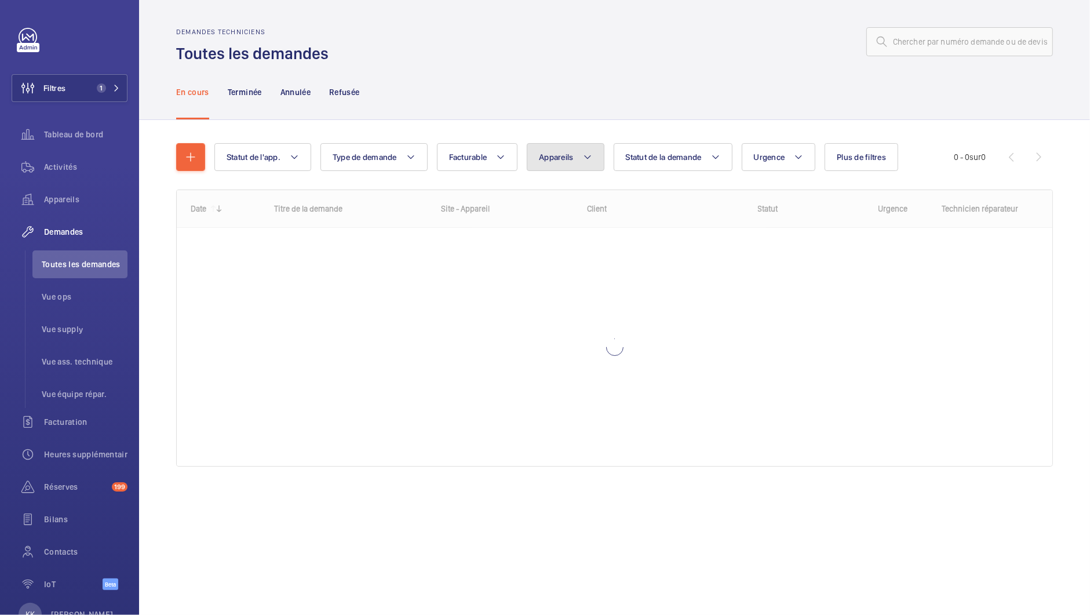
click at [584, 158] on mat-icon at bounding box center [587, 157] width 9 height 14
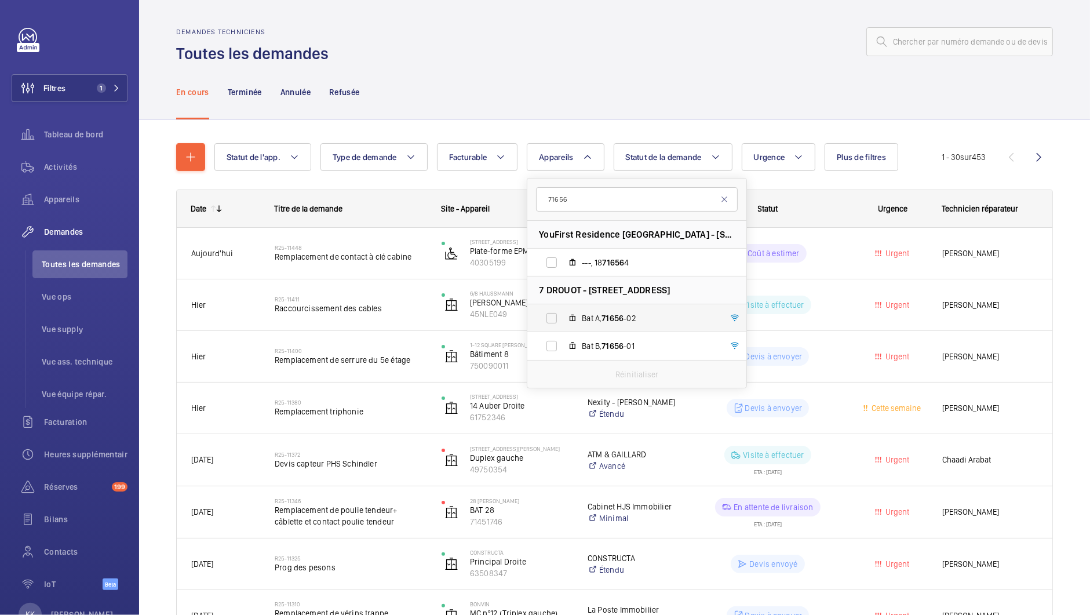
type input "71656"
click at [604, 326] on label "Bat A, 71656 -02" at bounding box center [627, 318] width 200 height 28
click at [563, 326] on input "Bat A, 71656 -02" at bounding box center [551, 317] width 23 height 23
checkbox input "true"
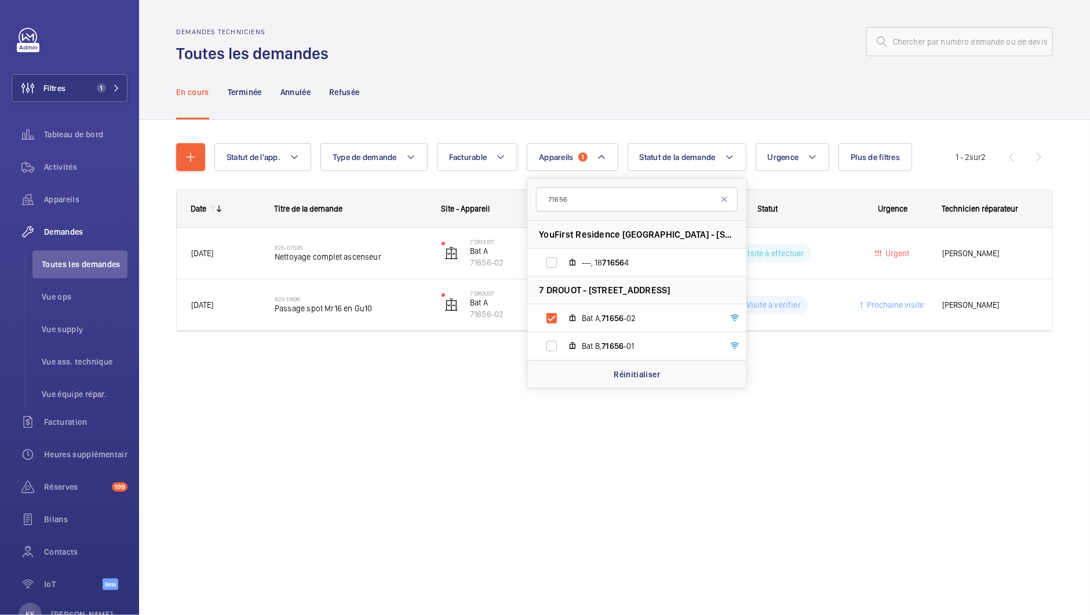
click at [377, 429] on div "Demandes techniciens Toutes les demandes En cours Terminée Annulée Refusée Stat…" at bounding box center [614, 307] width 951 height 615
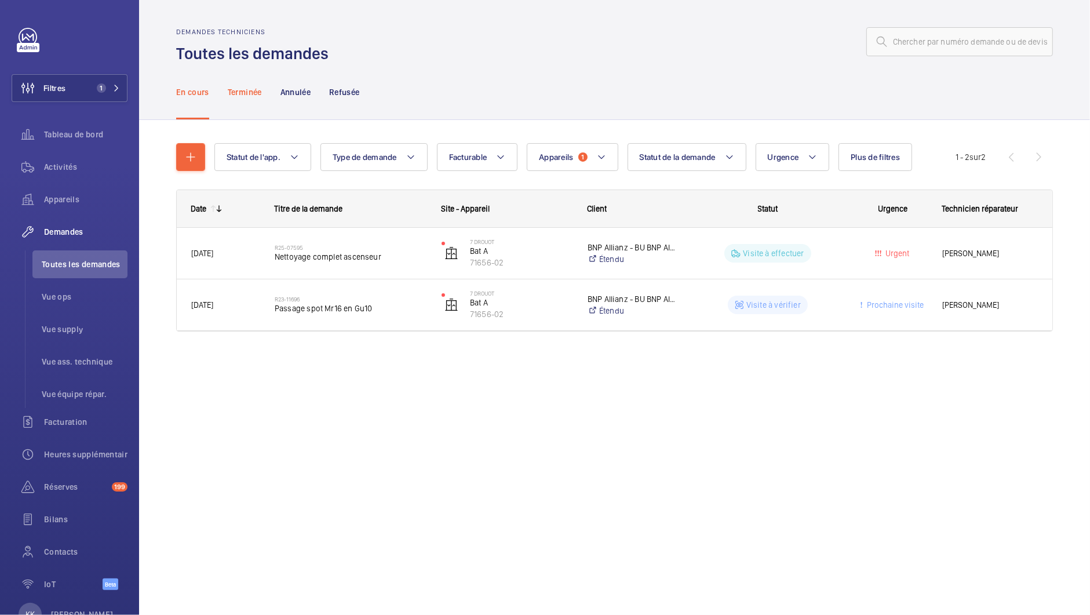
click at [242, 83] on div "Terminée" at bounding box center [245, 91] width 34 height 55
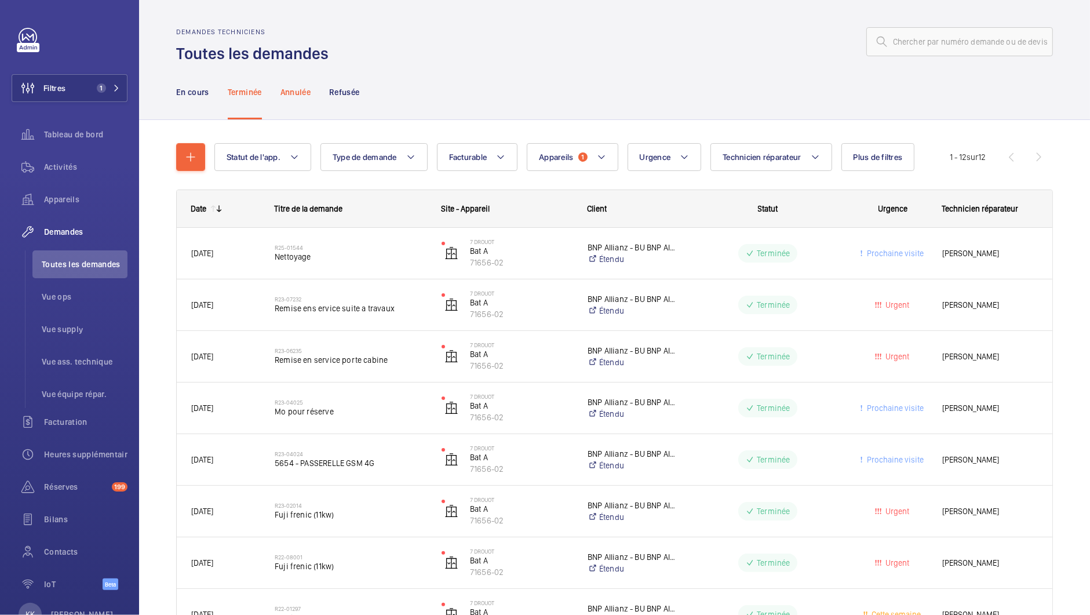
click at [298, 91] on p "Annulée" at bounding box center [295, 92] width 30 height 12
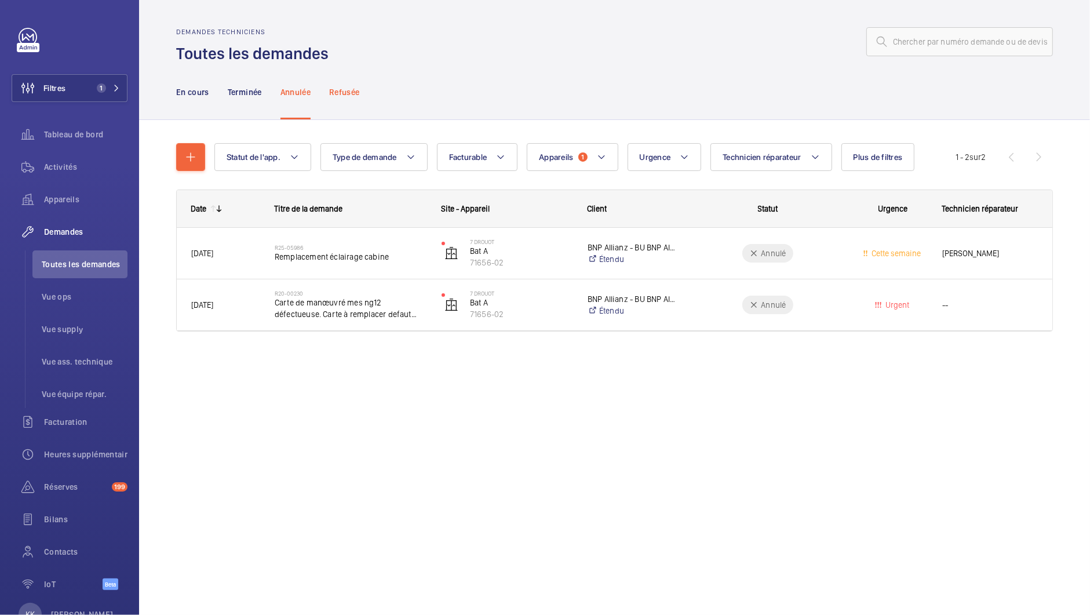
click at [347, 86] on p "Refusée" at bounding box center [344, 92] width 30 height 12
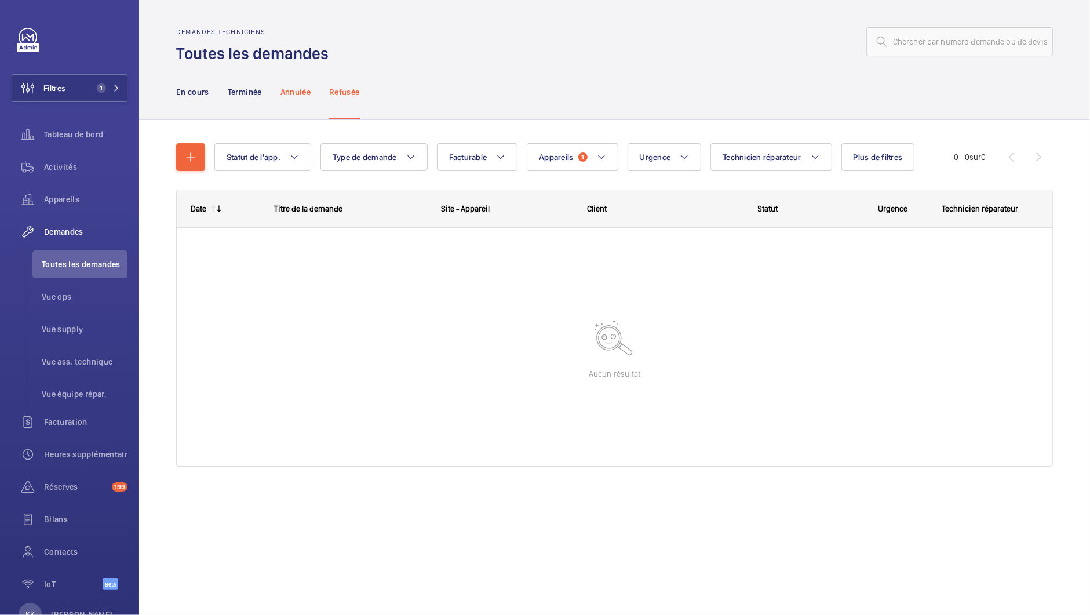
click at [308, 81] on div "Annulée" at bounding box center [295, 91] width 30 height 55
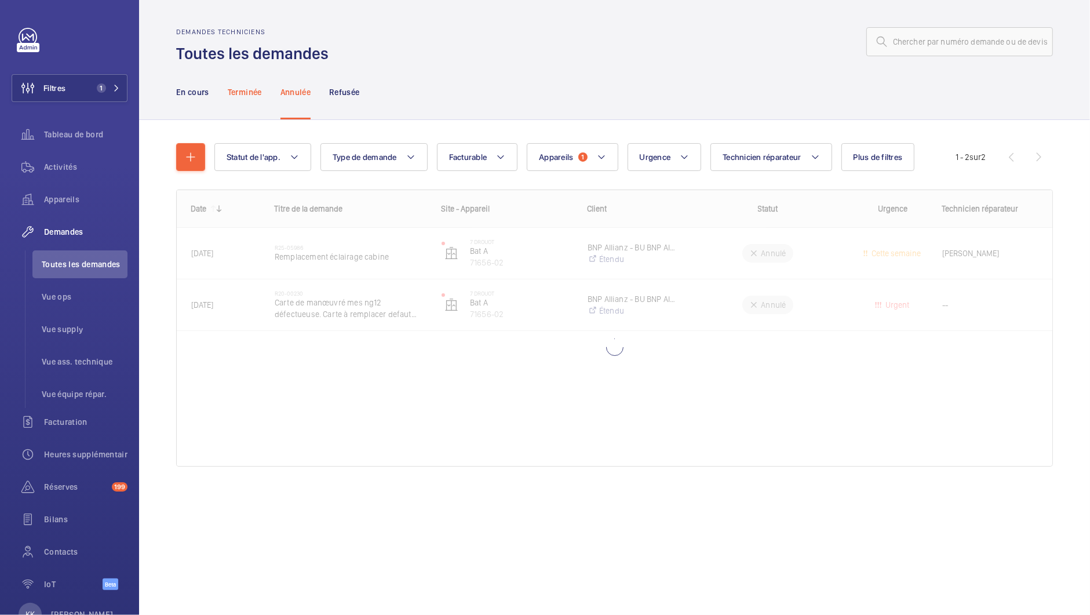
click at [235, 96] on p "Terminée" at bounding box center [245, 92] width 34 height 12
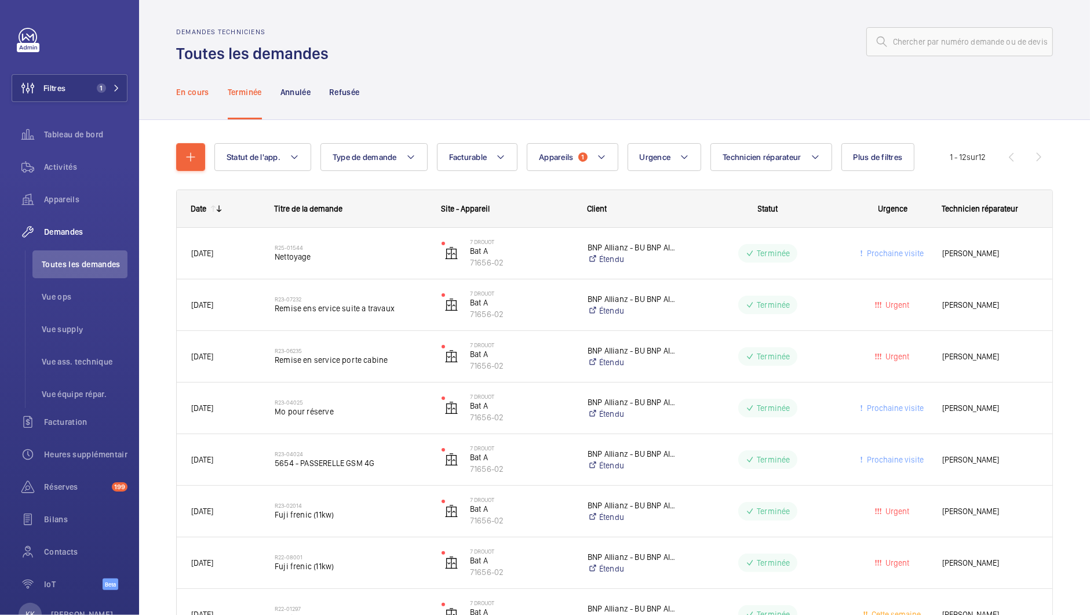
click at [208, 106] on div "En cours" at bounding box center [192, 91] width 33 height 55
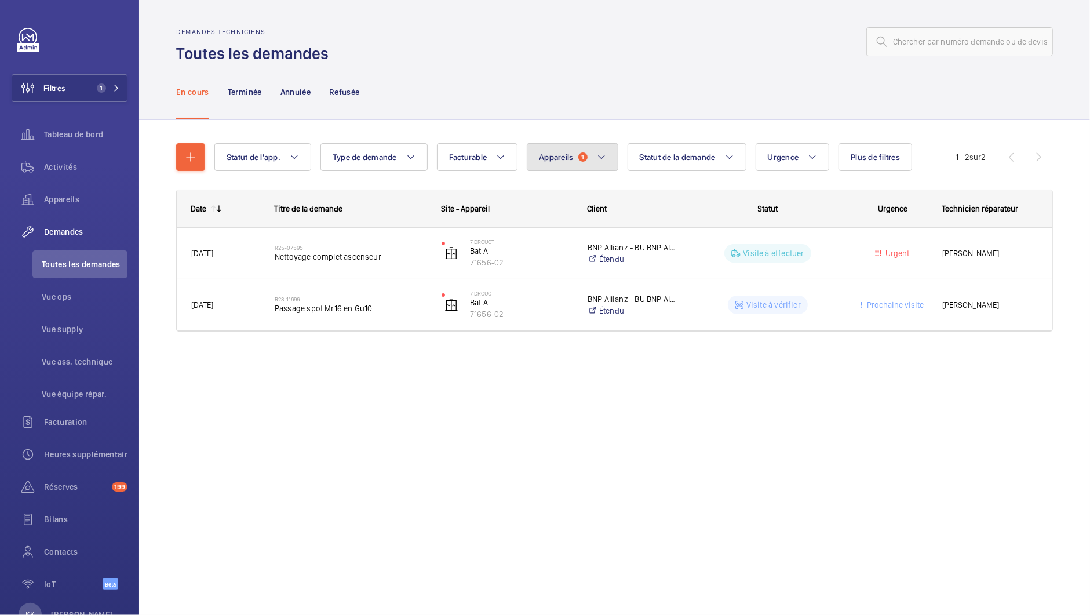
click at [582, 154] on span "1" at bounding box center [582, 156] width 9 height 9
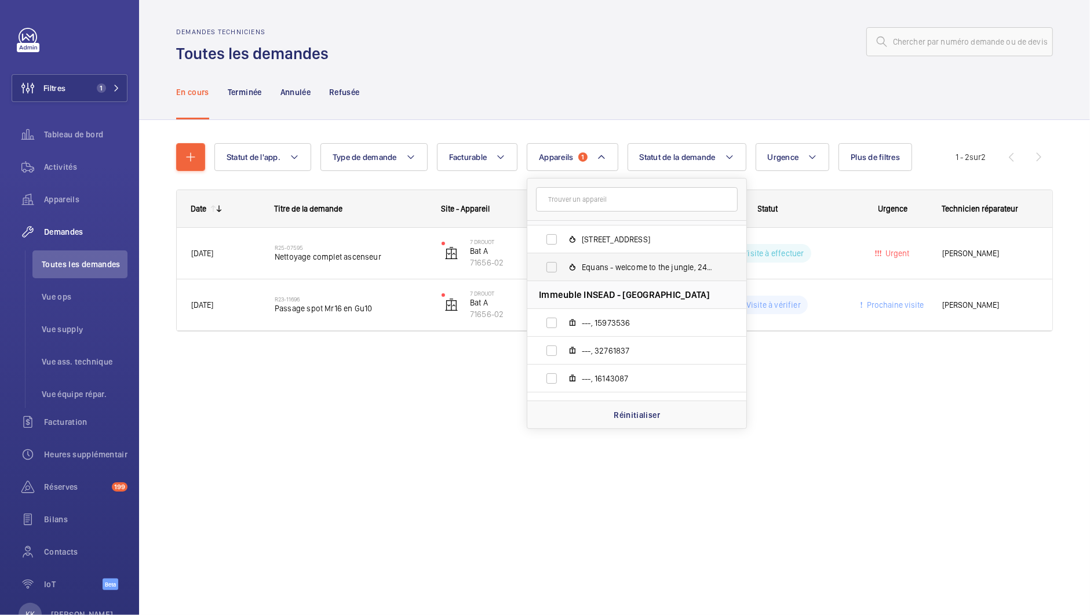
scroll to position [26, 0]
click at [432, 474] on div "Demandes techniciens Toutes les demandes En cours Terminée Annulée Refusée Stat…" at bounding box center [614, 307] width 951 height 615
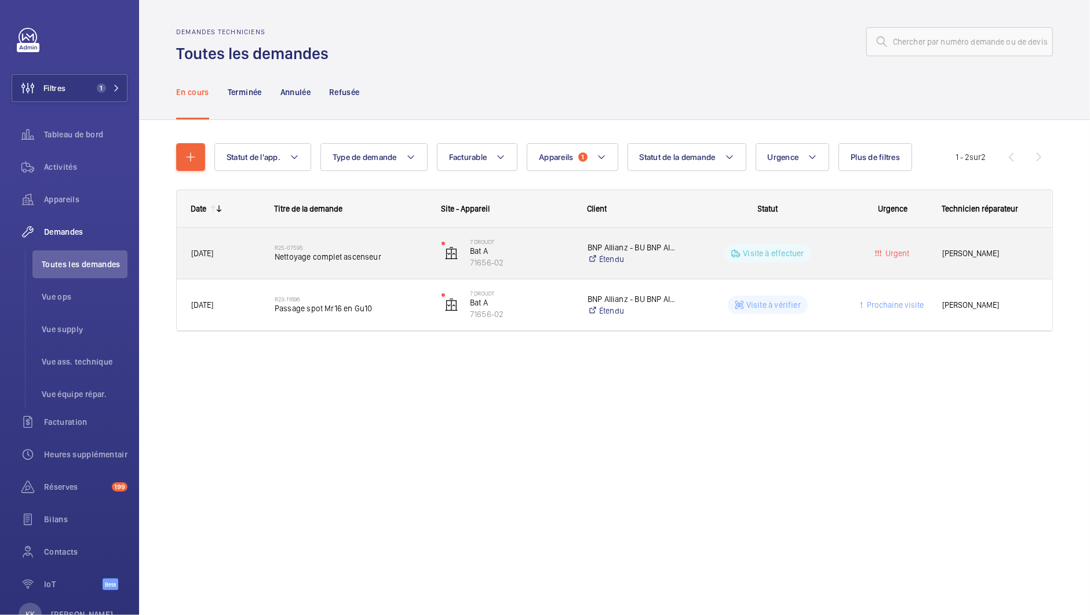
click at [471, 272] on div "7 DROUOT Bat A 71656-02" at bounding box center [499, 252] width 145 height 47
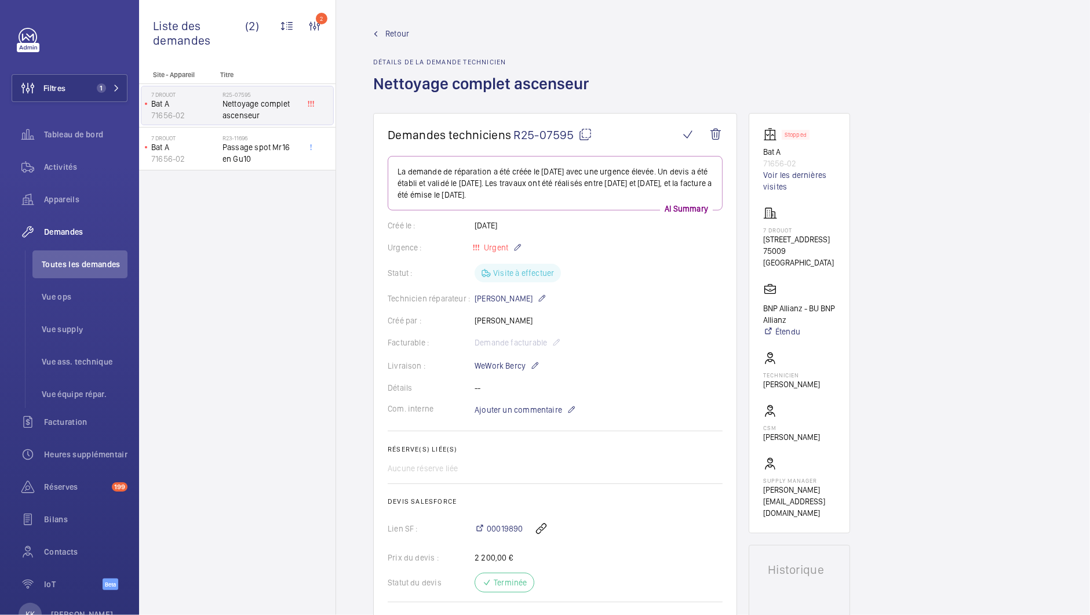
click at [764, 160] on p "71656-02" at bounding box center [799, 164] width 72 height 12
copy p "71656-02"
click at [774, 182] on link "Voir les dernières visites" at bounding box center [799, 180] width 72 height 23
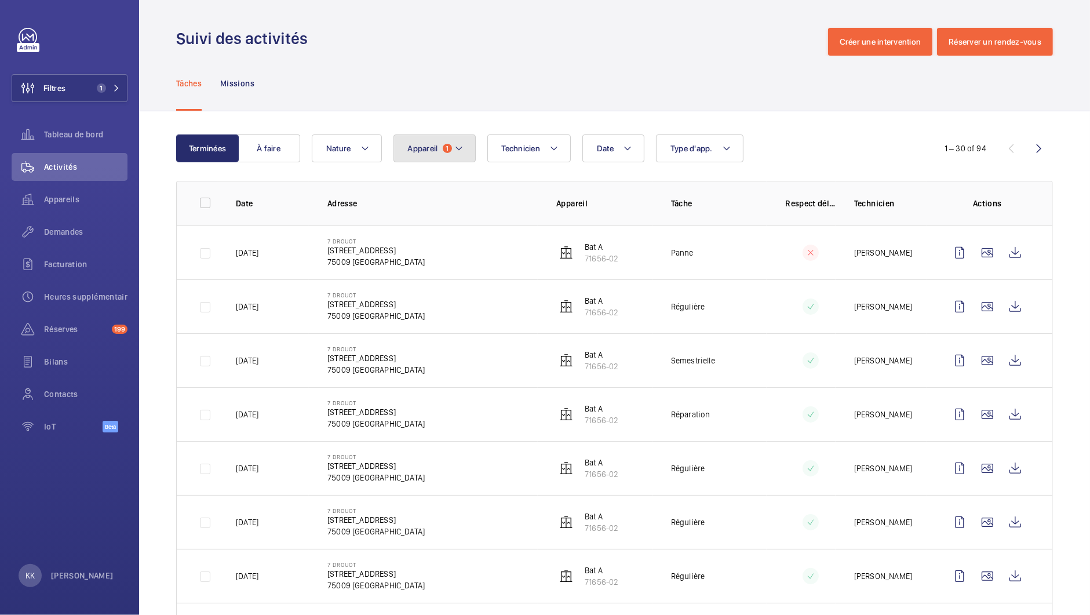
click at [458, 151] on mat-icon at bounding box center [458, 148] width 9 height 14
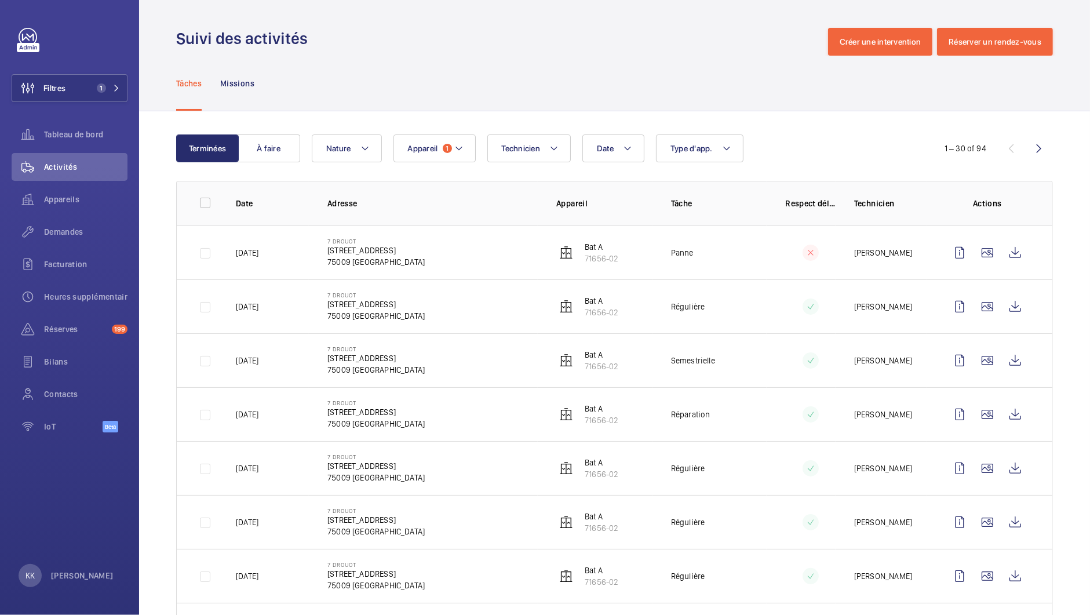
click at [420, 158] on button "Appareil 1" at bounding box center [434, 148] width 82 height 28
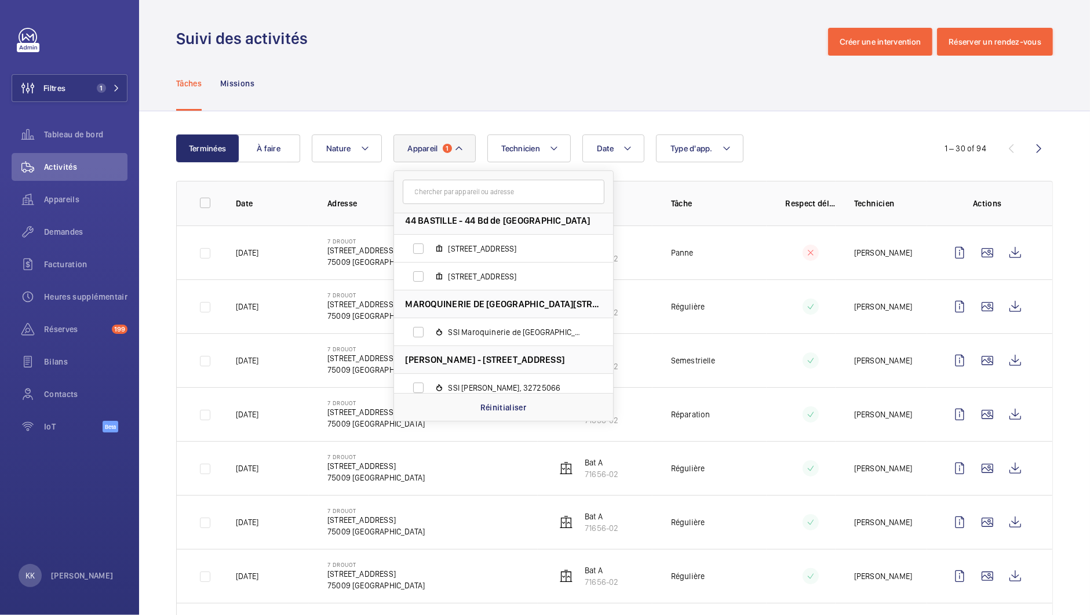
scroll to position [1923, 0]
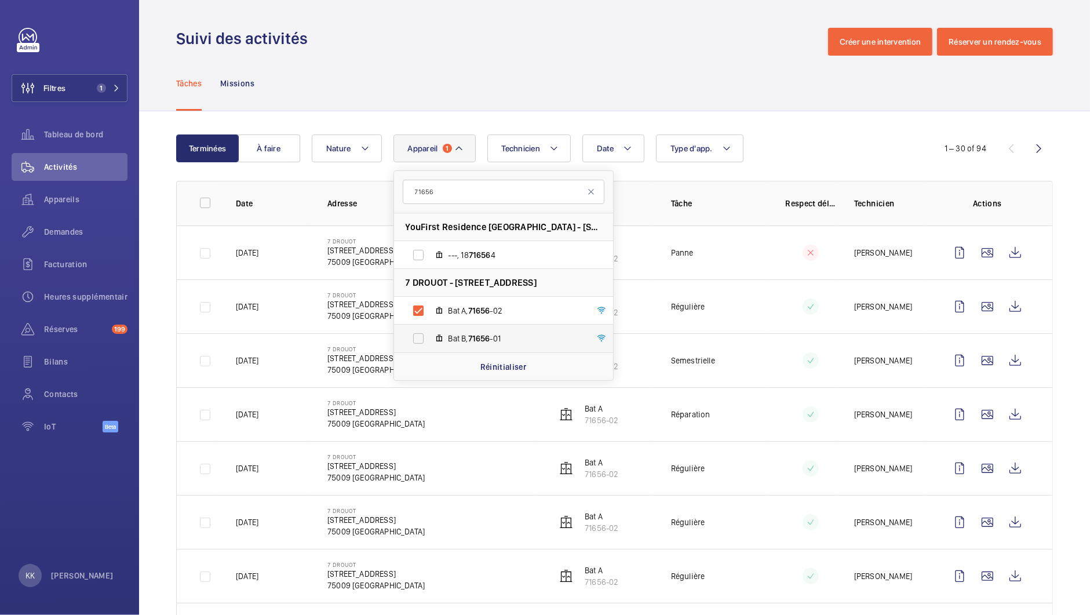
type input "71656"
click at [443, 339] on label "Bat B, 71656 -01" at bounding box center [494, 338] width 200 height 28
click at [430, 339] on input "Bat B, 71656 -01" at bounding box center [418, 338] width 23 height 23
checkbox input "true"
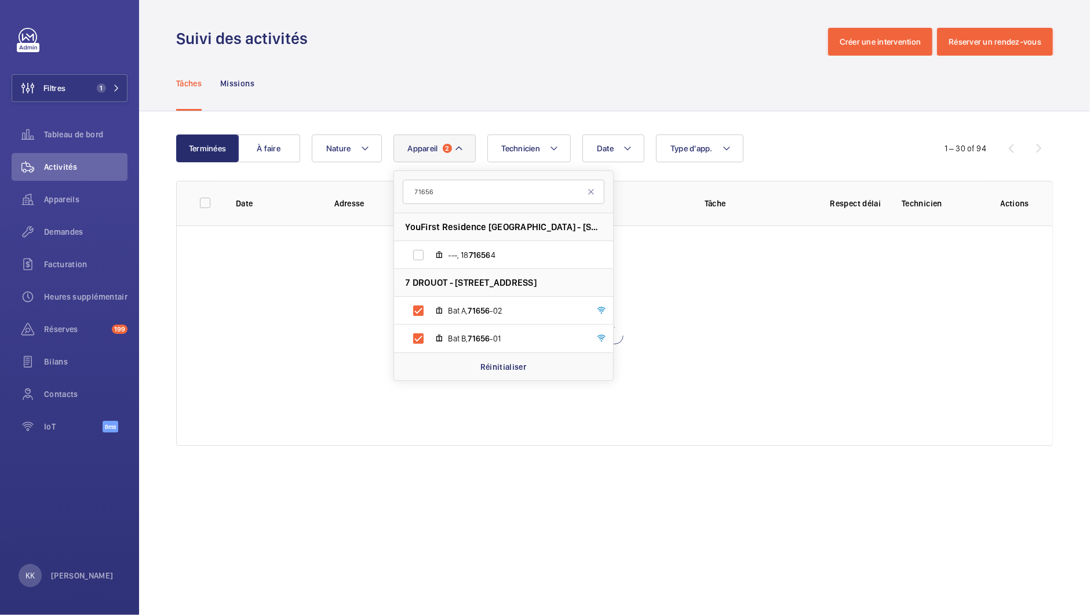
click at [527, 72] on div "Tâches Missions" at bounding box center [614, 83] width 876 height 55
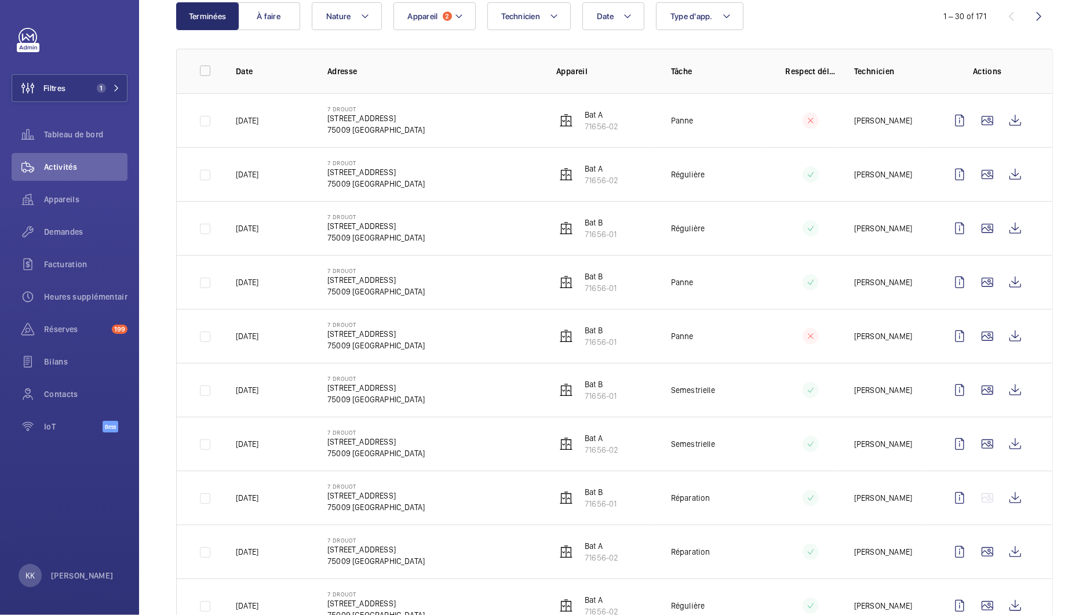
scroll to position [166, 0]
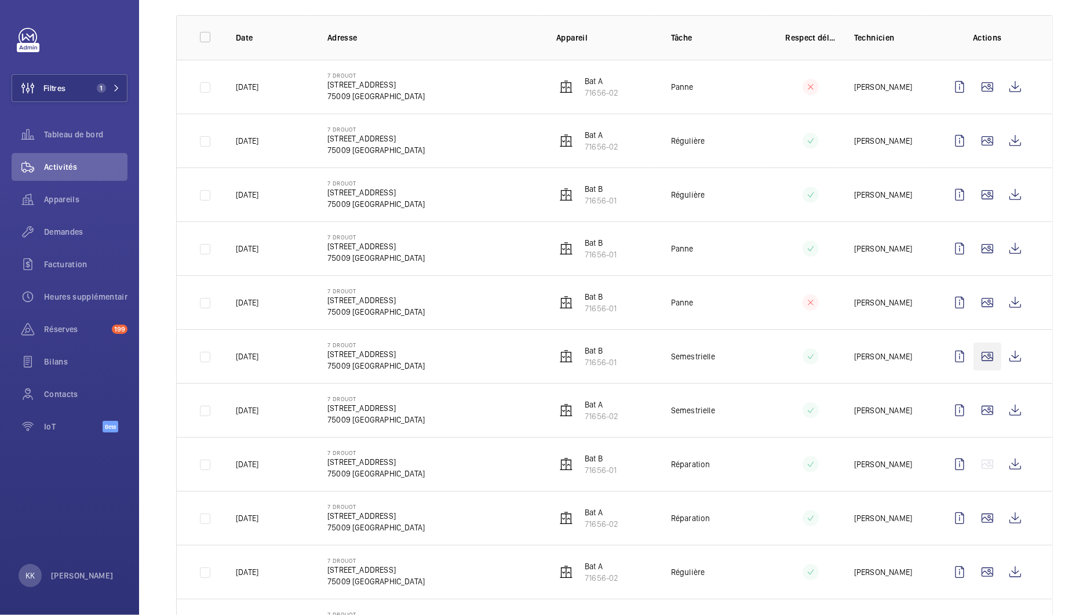
click at [988, 355] on wm-front-icon-button at bounding box center [987, 356] width 28 height 28
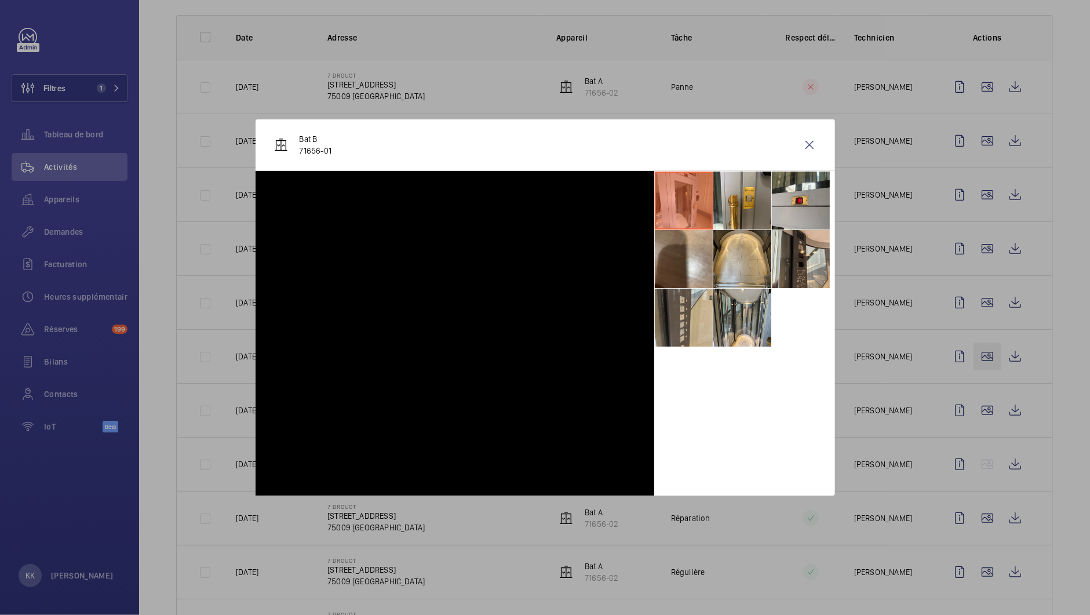
click at [988, 355] on div at bounding box center [545, 307] width 1090 height 615
click at [988, 355] on wm-front-icon-button at bounding box center [987, 356] width 28 height 28
click at [988, 355] on div at bounding box center [545, 307] width 1090 height 615
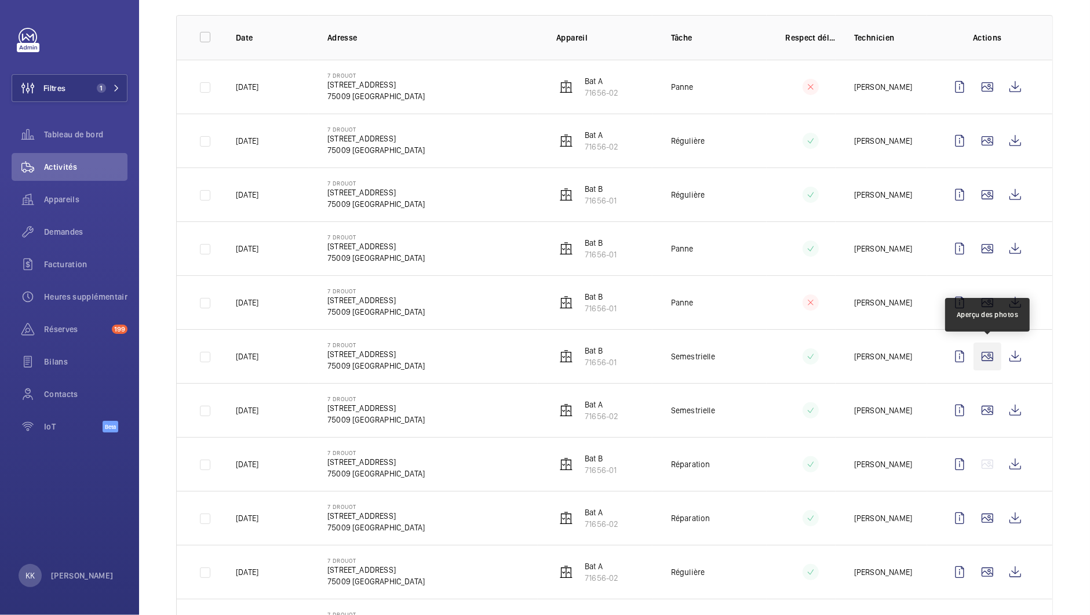
click at [988, 355] on wm-front-icon-button at bounding box center [987, 356] width 28 height 28
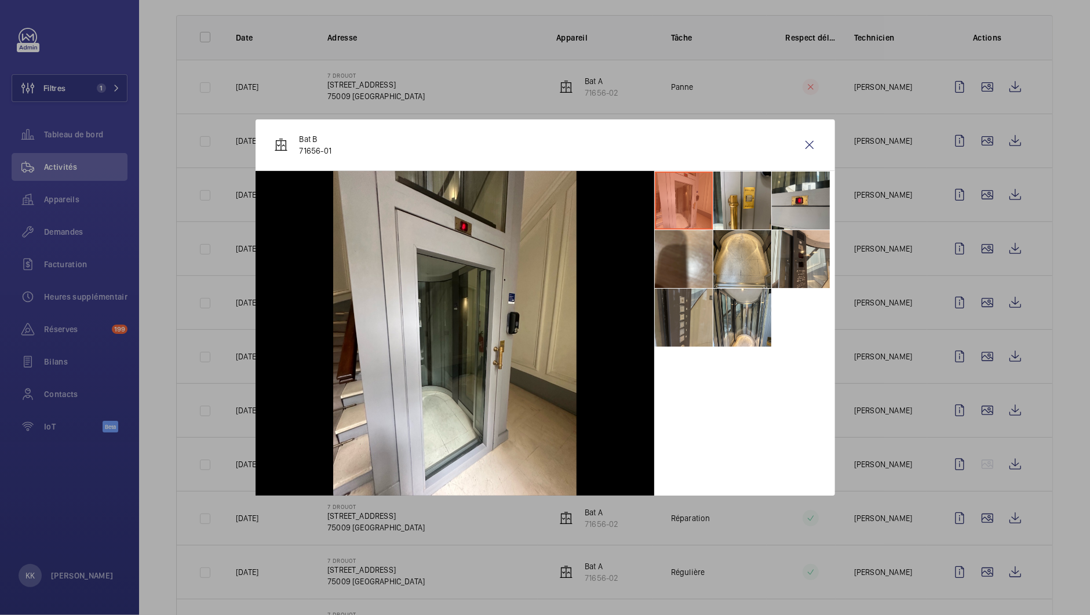
click at [677, 319] on li at bounding box center [684, 317] width 58 height 58
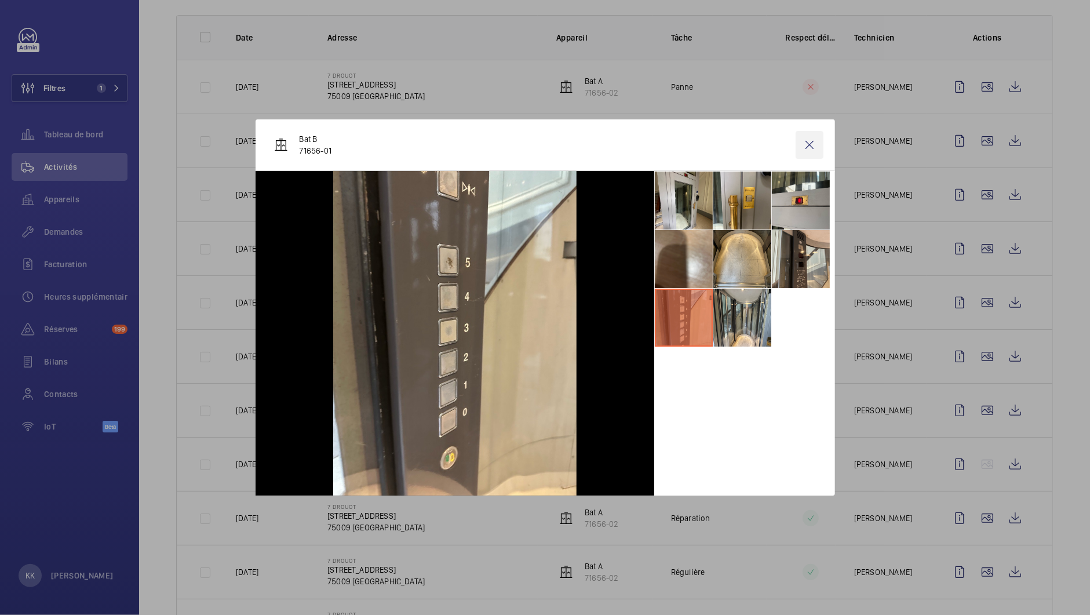
click at [805, 147] on wm-front-icon-button at bounding box center [809, 145] width 28 height 28
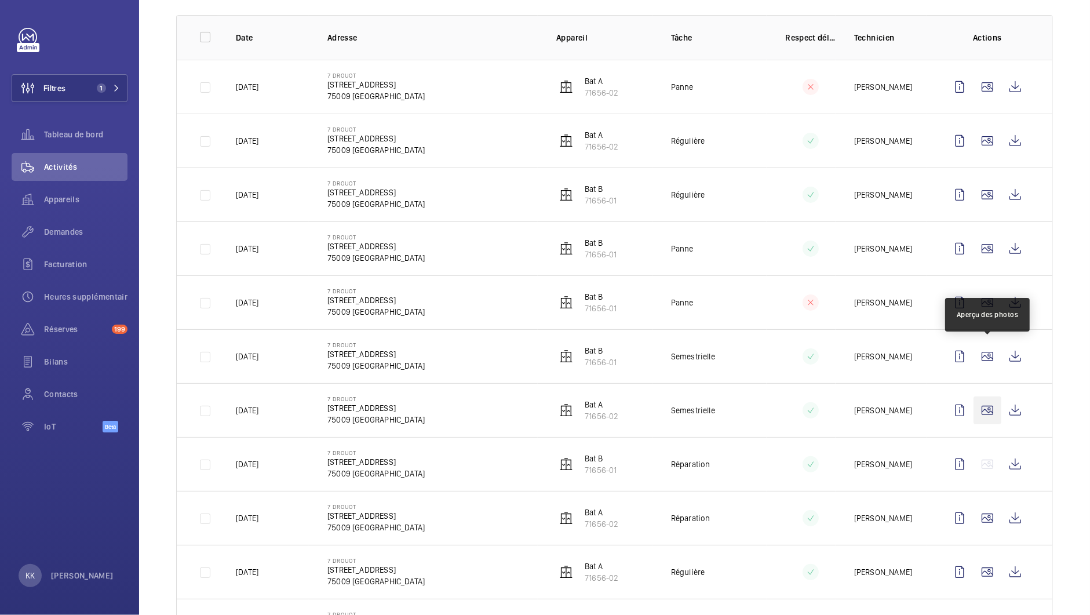
click at [994, 405] on wm-front-icon-button at bounding box center [987, 410] width 28 height 28
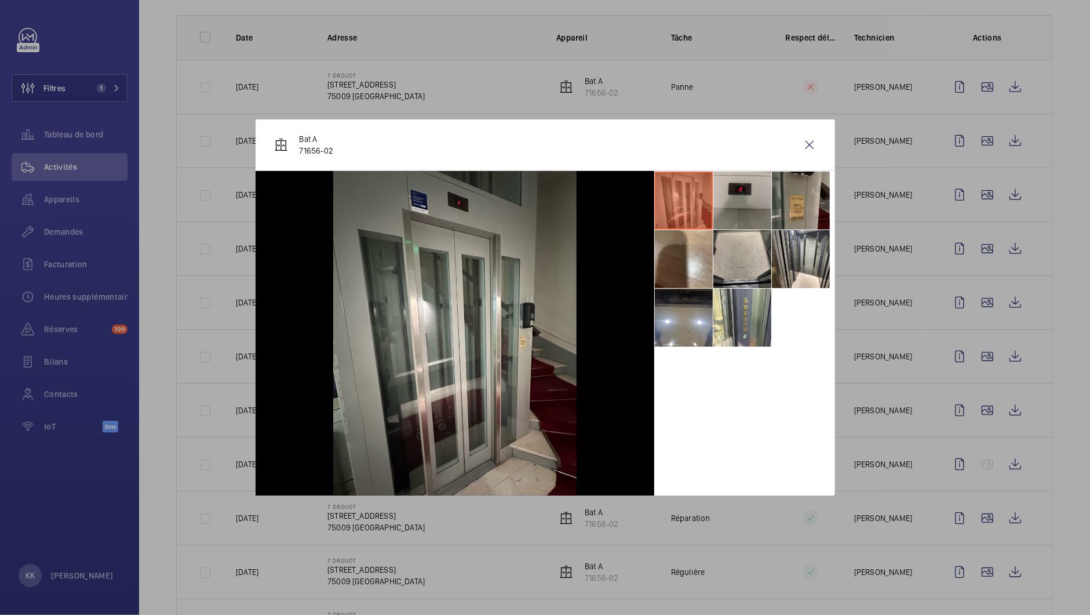
click at [759, 236] on li at bounding box center [742, 259] width 58 height 58
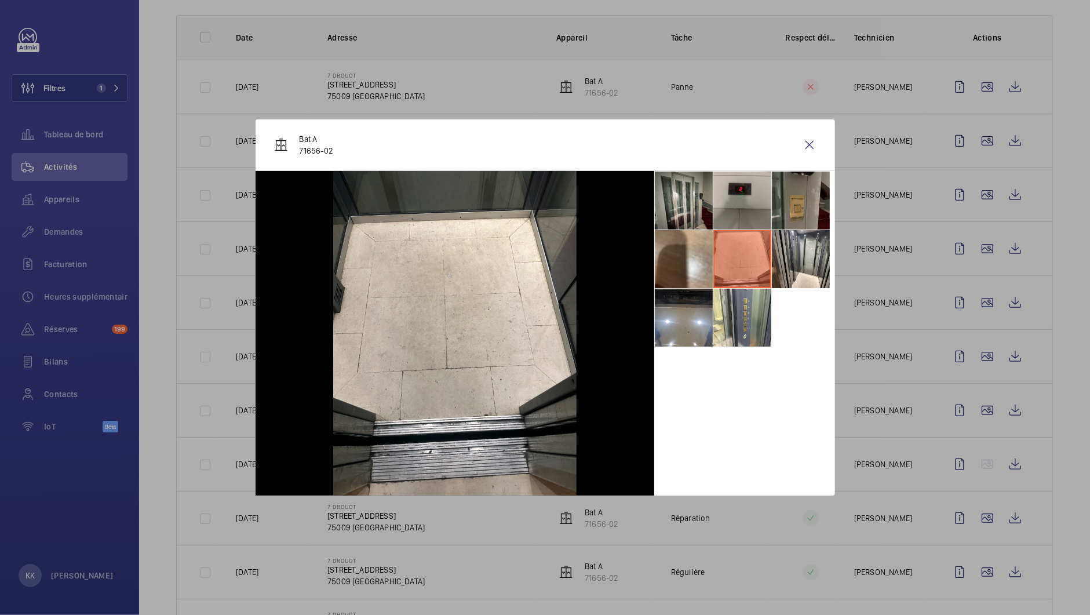
click at [817, 194] on li at bounding box center [801, 200] width 58 height 58
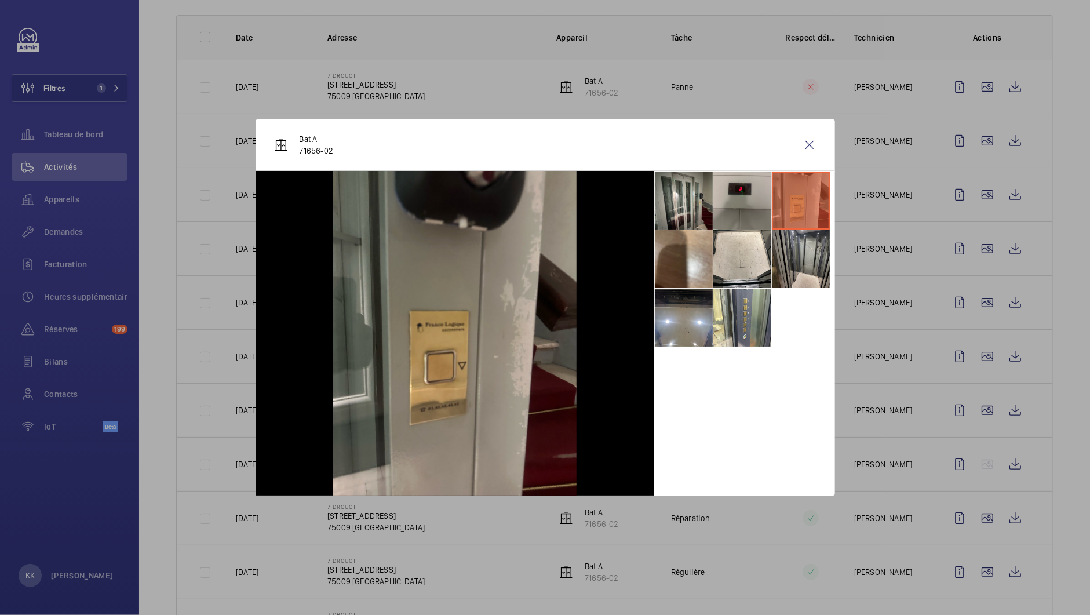
click at [799, 243] on li at bounding box center [801, 259] width 58 height 58
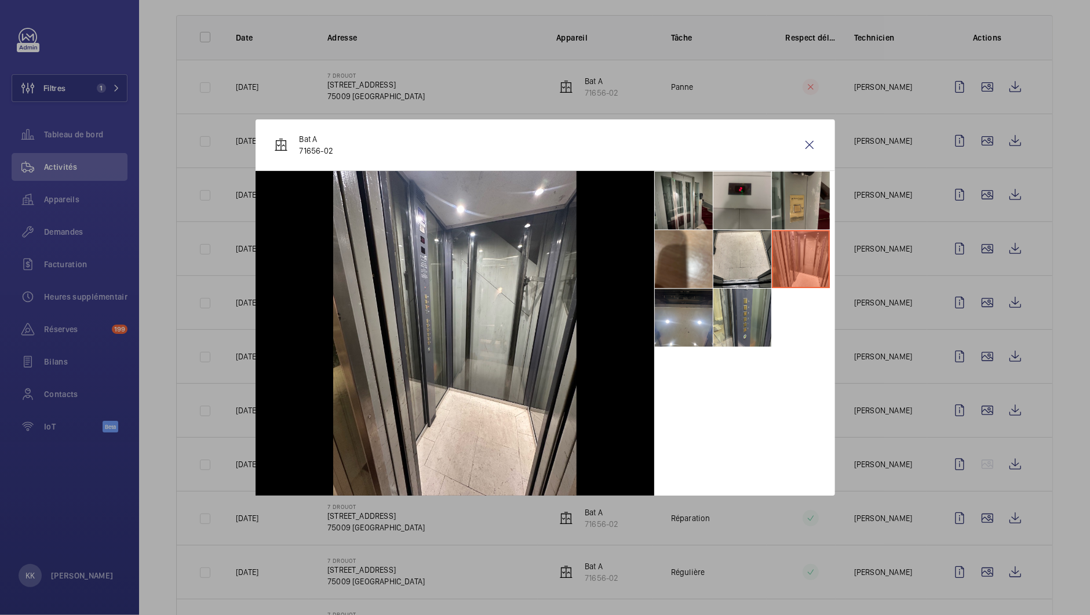
click at [715, 305] on li at bounding box center [742, 317] width 58 height 58
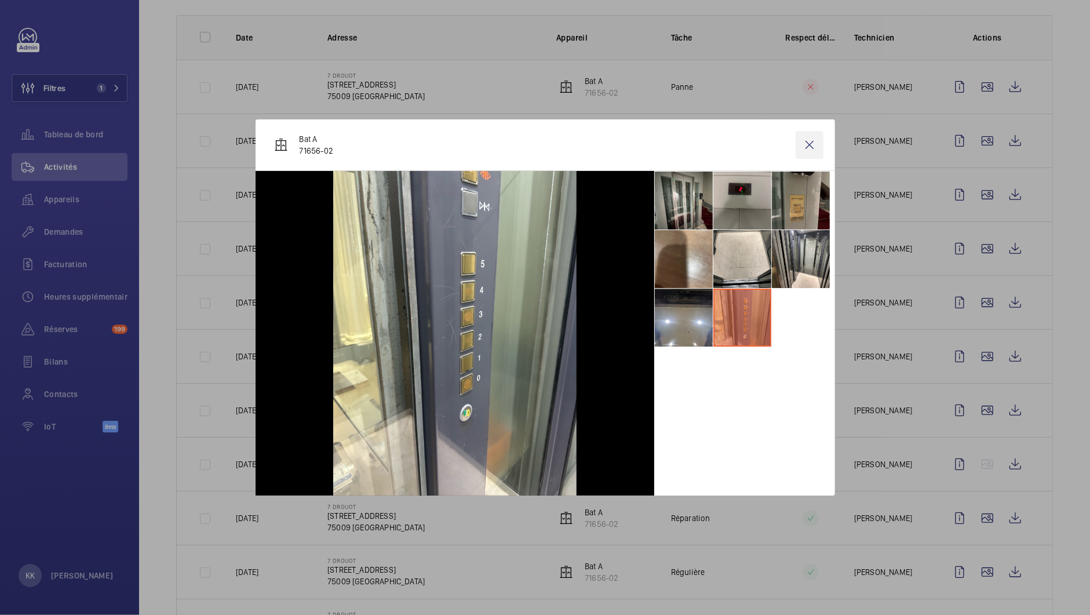
click at [815, 146] on wm-front-icon-button at bounding box center [809, 145] width 28 height 28
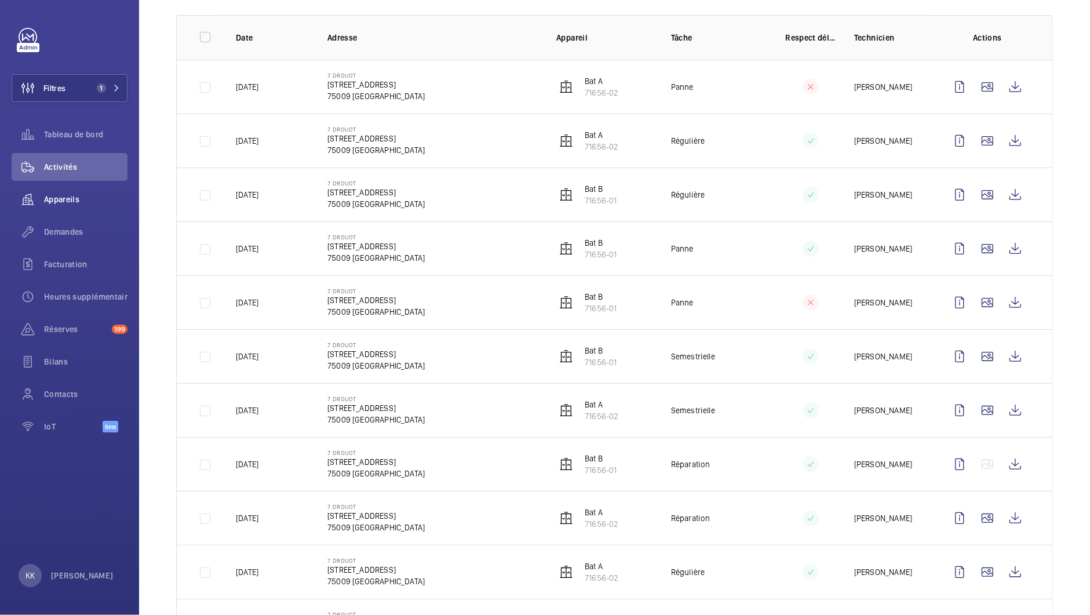
click at [62, 197] on span "Appareils" at bounding box center [85, 199] width 83 height 12
click at [71, 200] on span "Appareils" at bounding box center [85, 199] width 83 height 12
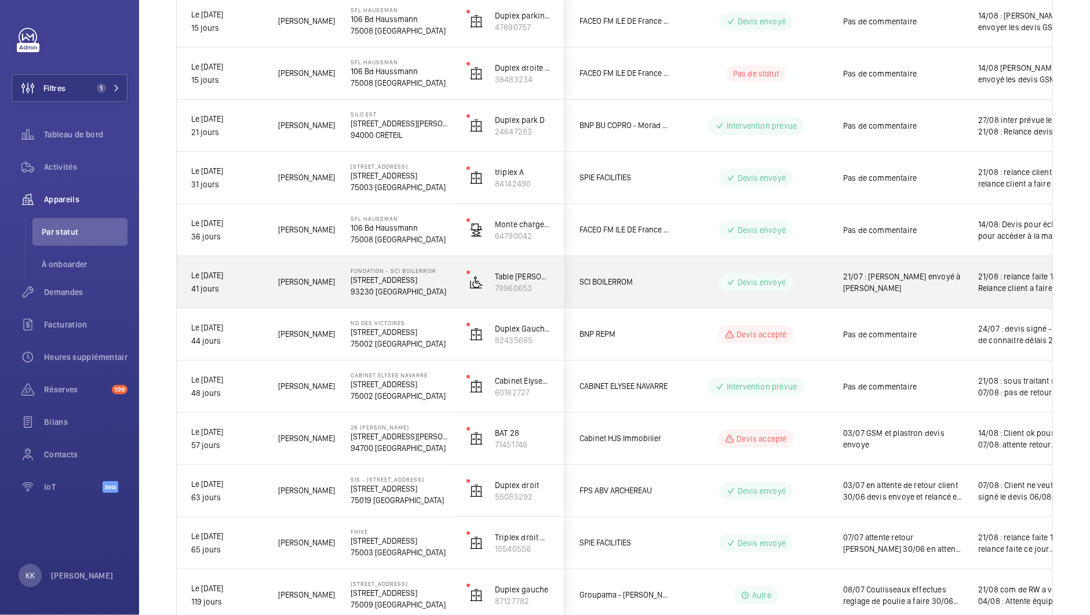
scroll to position [447, 0]
